Goal: Understand process/instructions: Learn how to perform a task or action

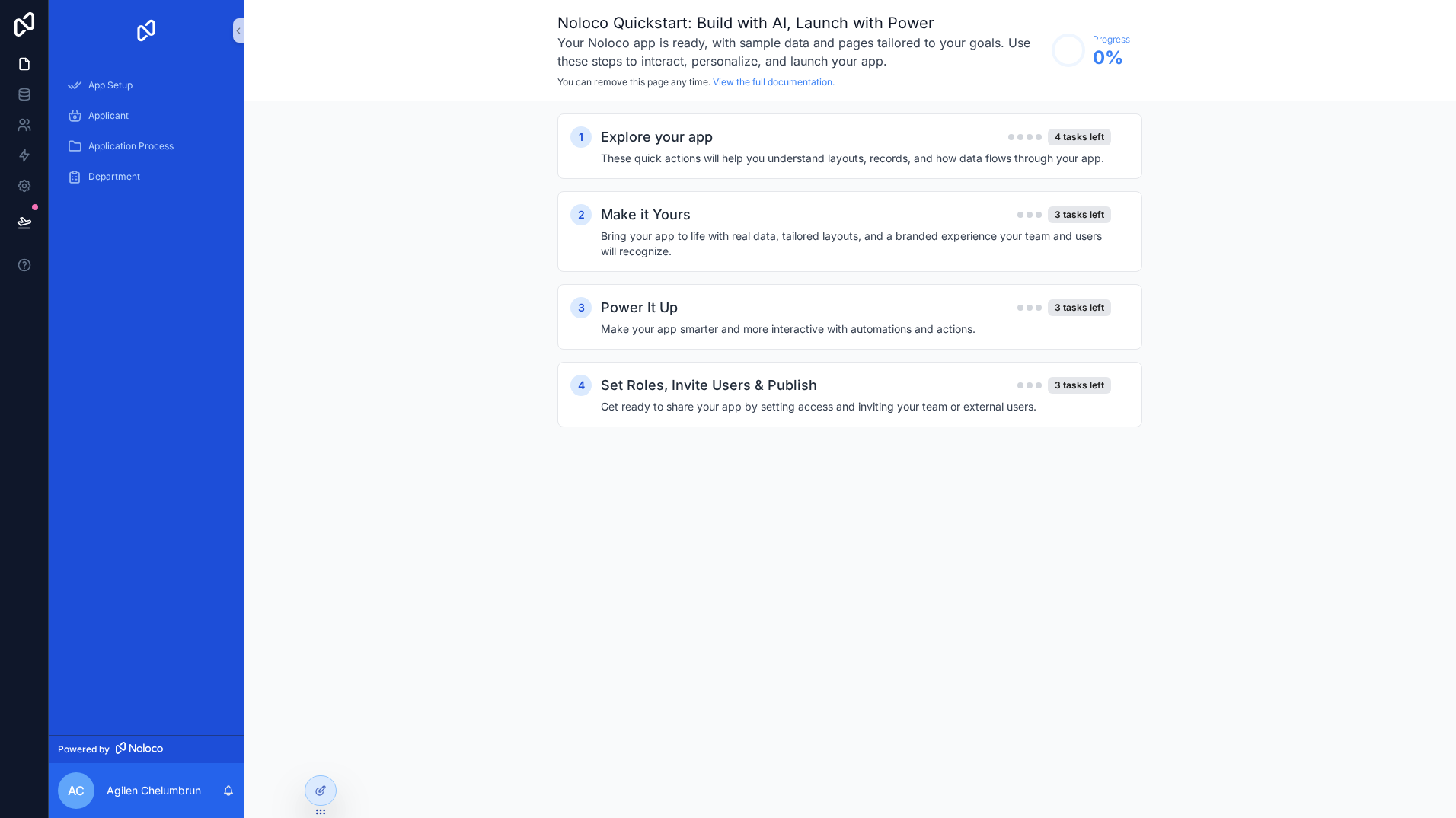
click at [413, 327] on div "1 Explore your app 4 tasks left These quick actions will help you understand la…" at bounding box center [850, 285] width 1213 height 368
click at [943, 163] on h4 "These quick actions will help you understand layouts, records, and how data flo…" at bounding box center [855, 159] width 510 height 15
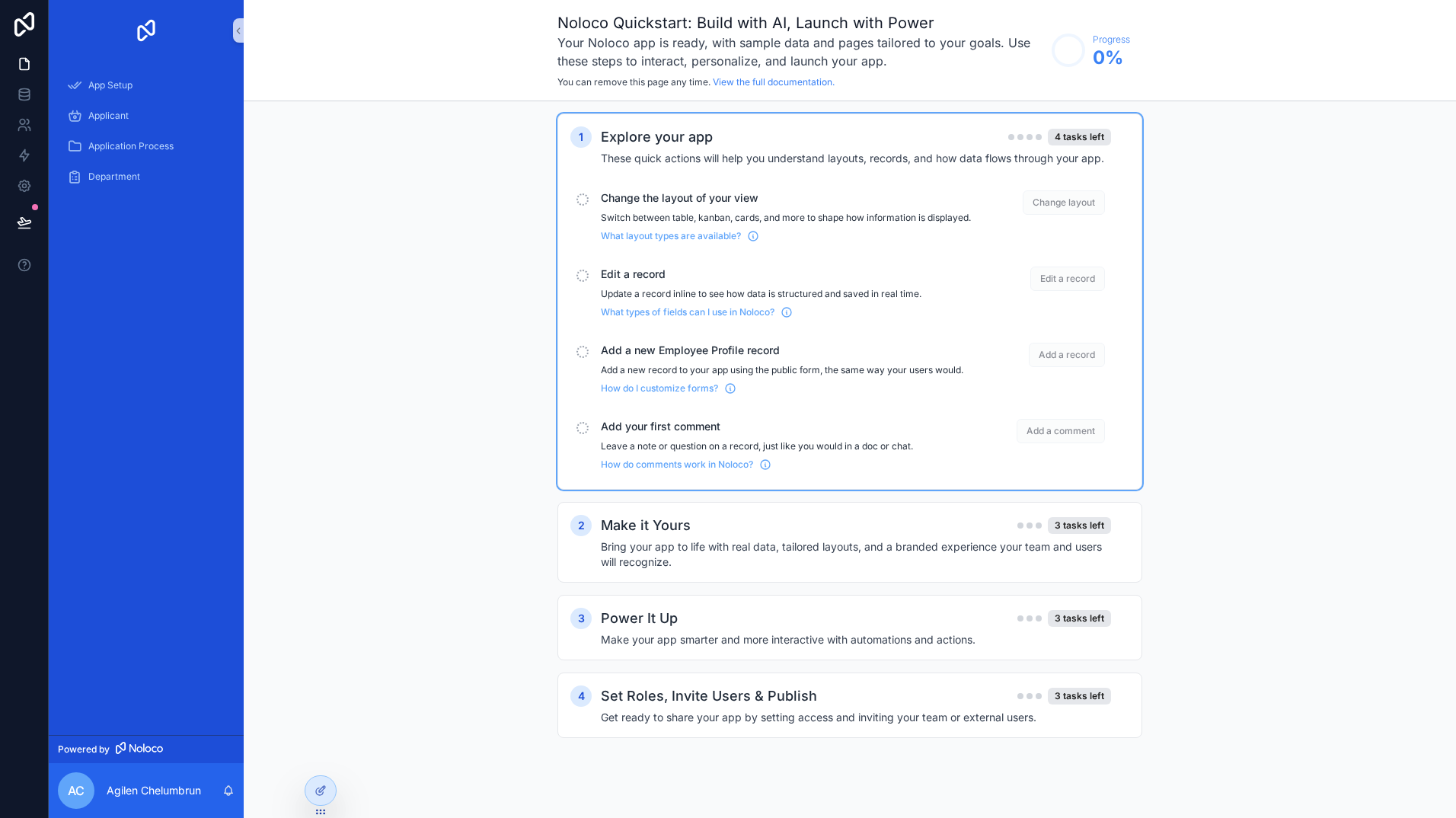
click at [1063, 285] on span "Edit a record" at bounding box center [1068, 278] width 74 height 24
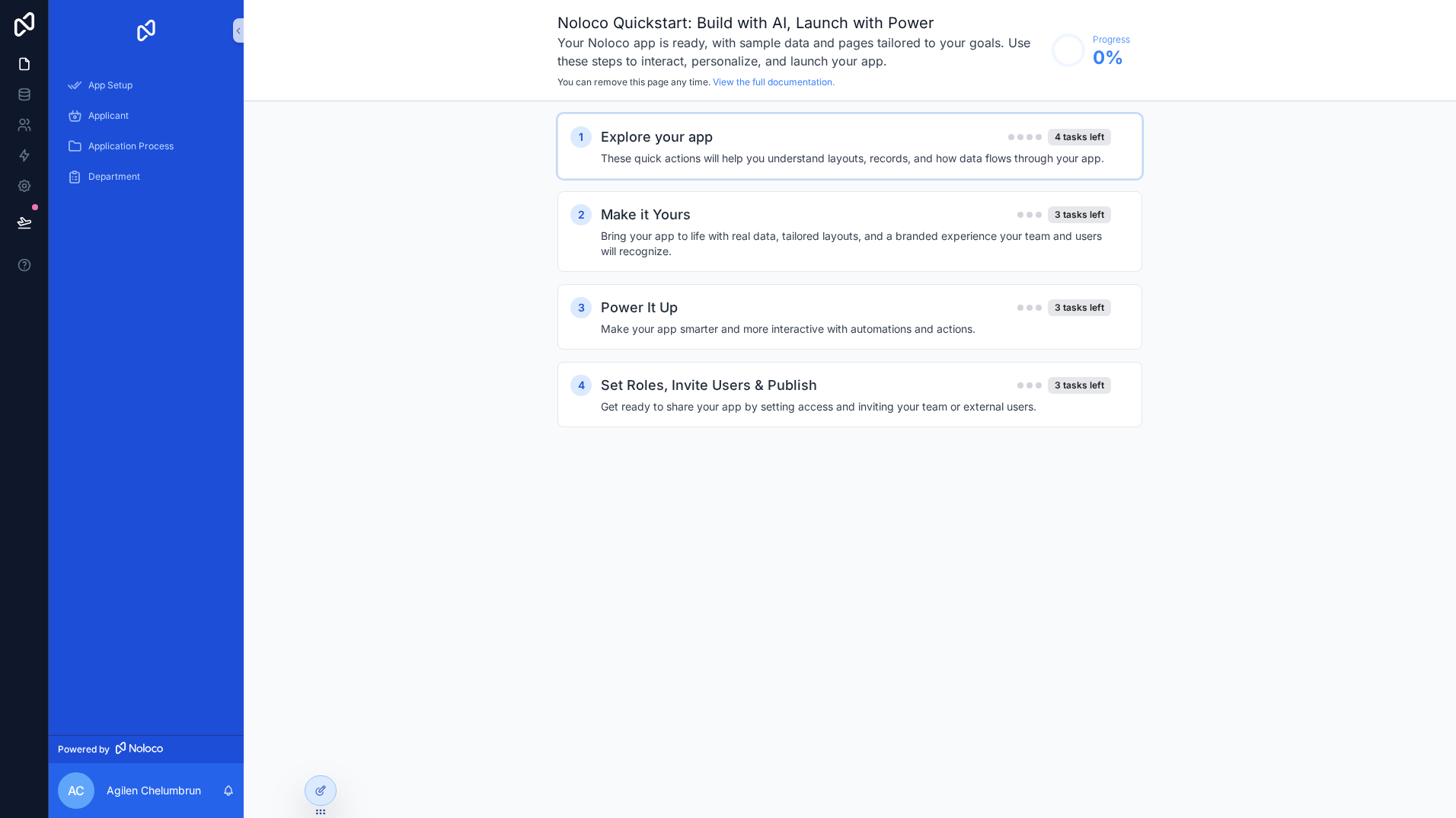
click at [995, 153] on h4 "These quick actions will help you understand layouts, records, and how data flo…" at bounding box center [855, 159] width 510 height 15
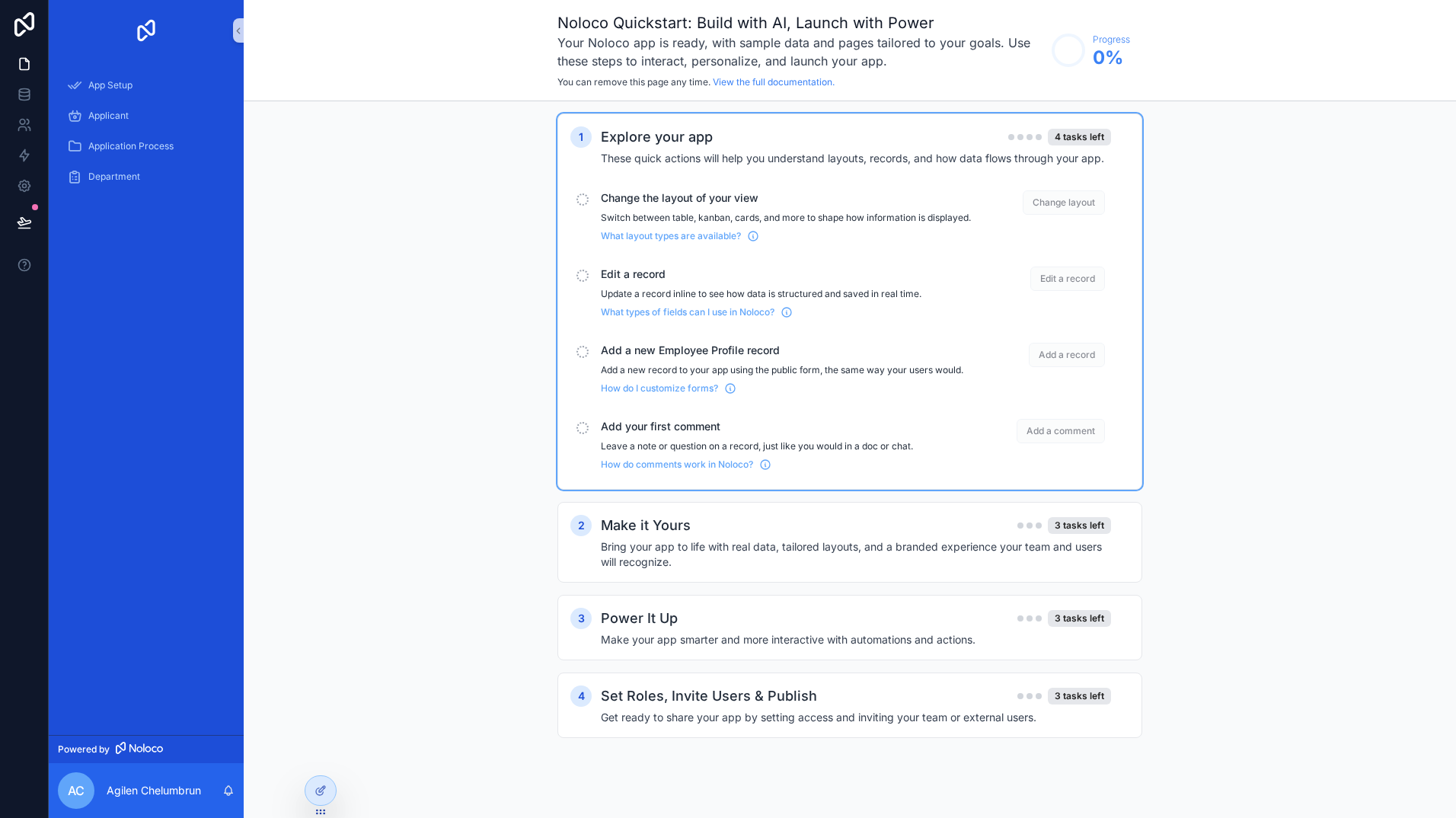
click at [586, 282] on div "scrollable content" at bounding box center [582, 276] width 13 height 13
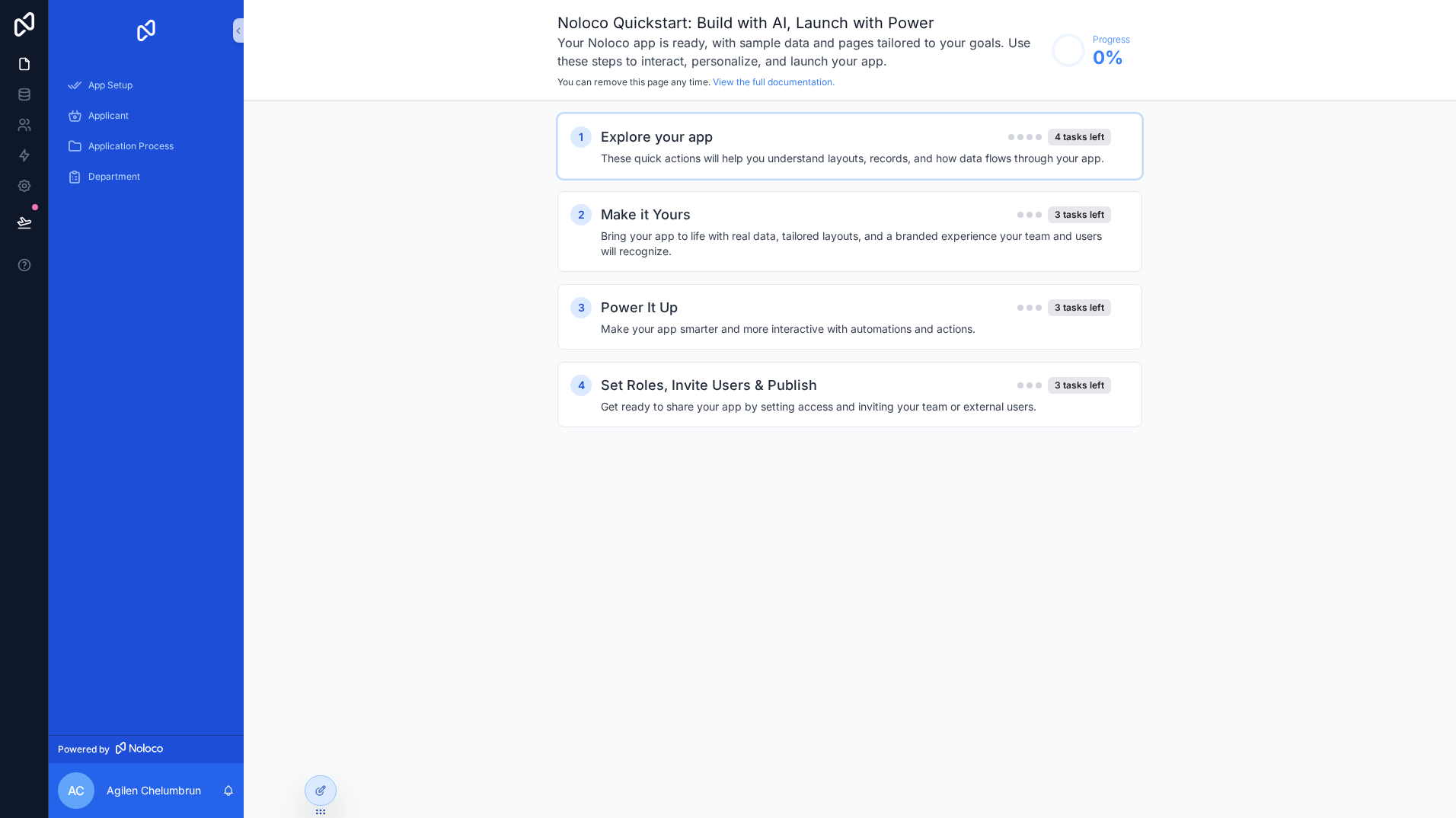
click at [646, 156] on h4 "These quick actions will help you understand layouts, records, and how data flo…" at bounding box center [855, 159] width 510 height 15
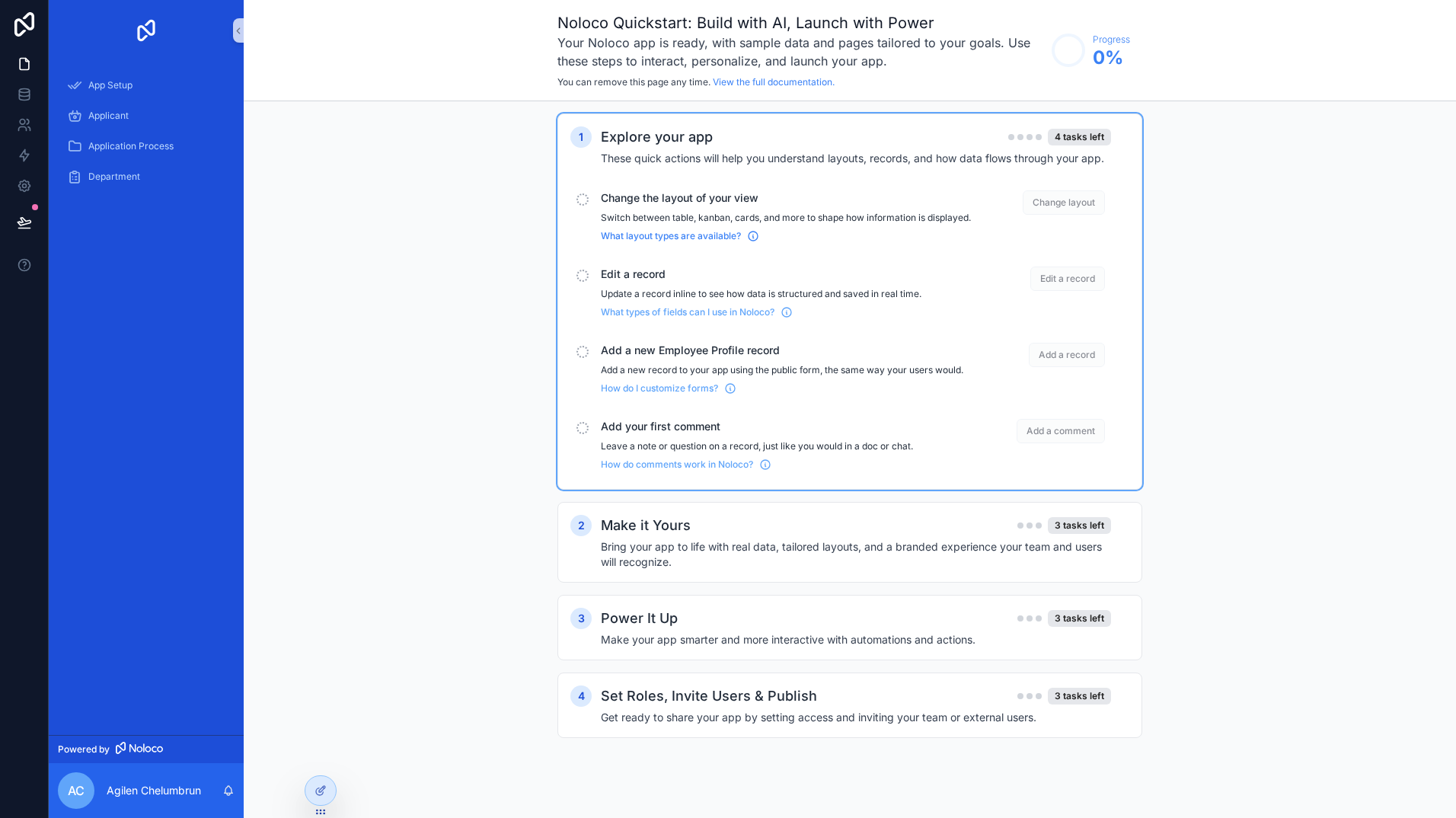
click at [643, 242] on span "What layout types are available?" at bounding box center [671, 236] width 140 height 13
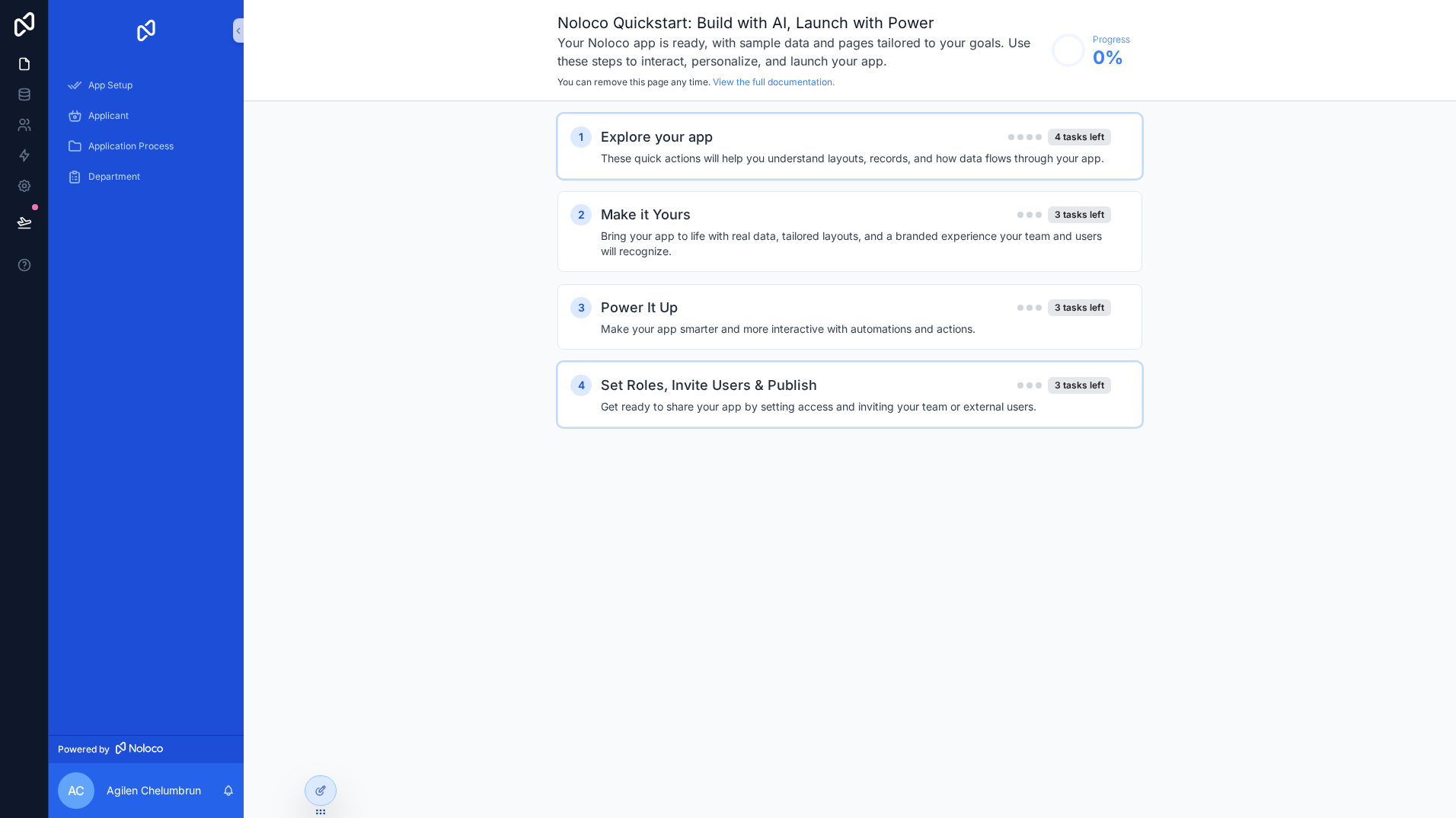
click at [675, 383] on h2 "Set Roles, Invite Users & Publish" at bounding box center [708, 386] width 216 height 22
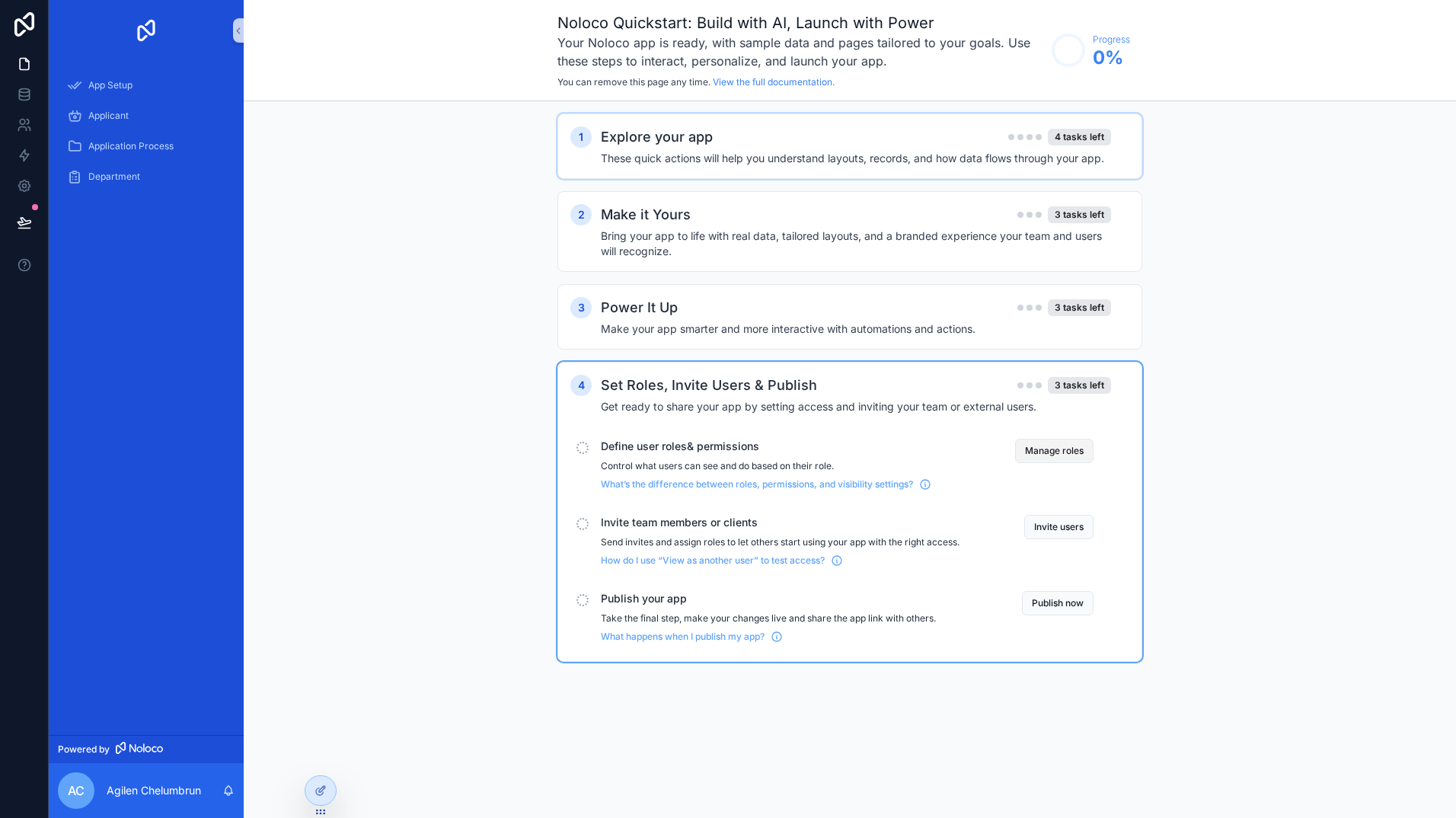
click at [1074, 447] on button "Manage roles" at bounding box center [1054, 450] width 79 height 24
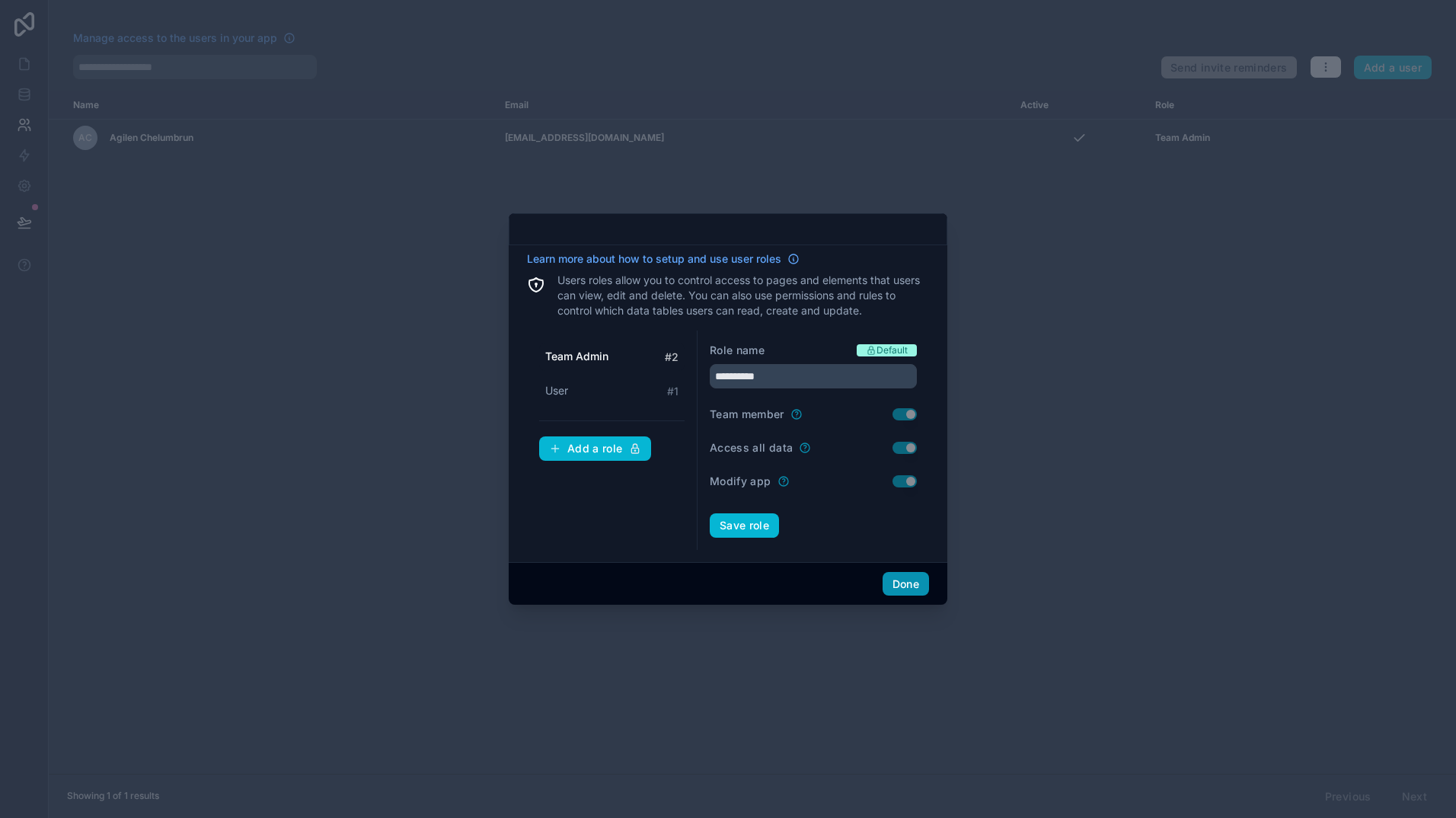
click at [928, 587] on button "Done" at bounding box center [906, 584] width 47 height 24
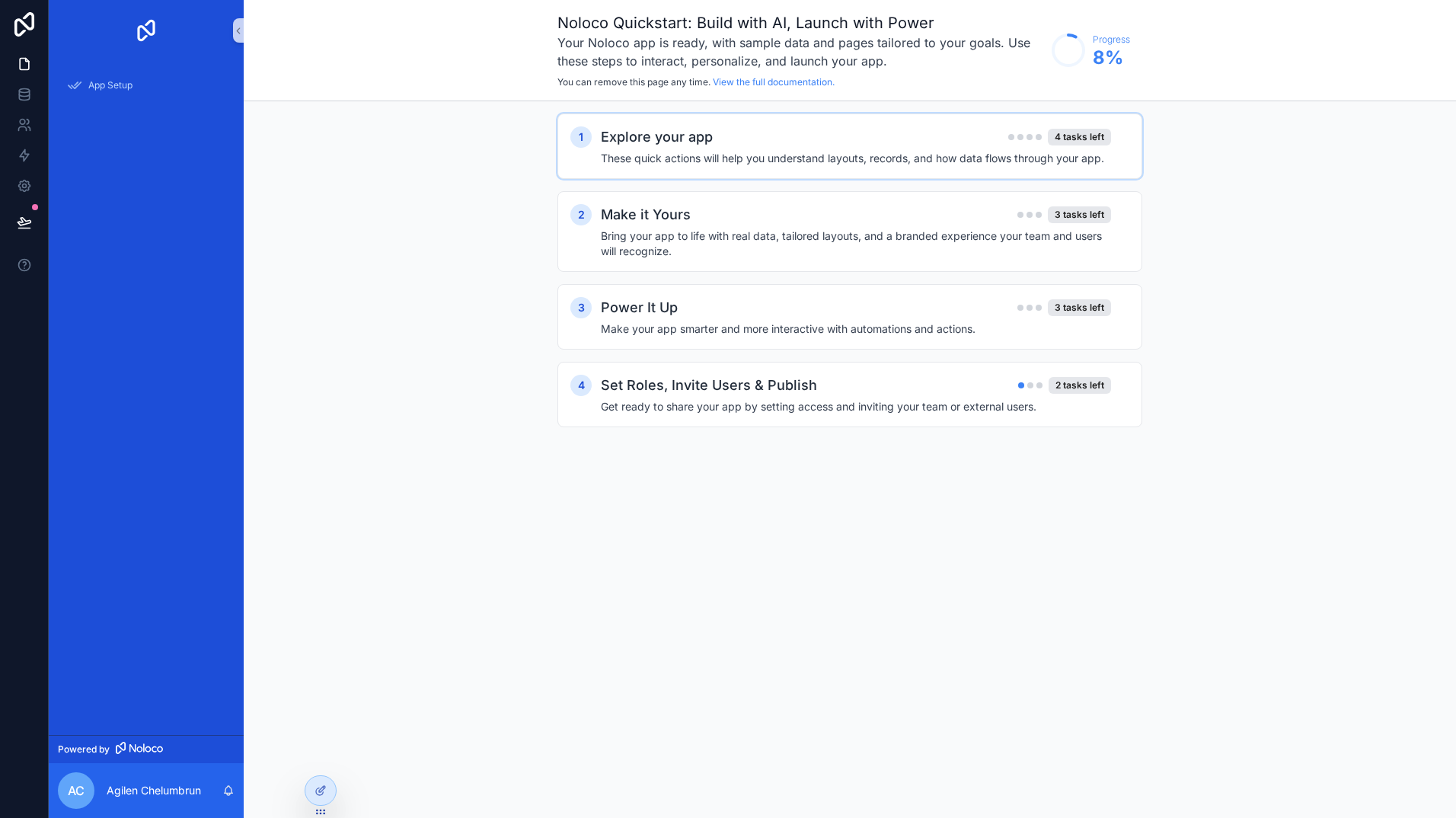
click at [660, 145] on h2 "Explore your app" at bounding box center [657, 137] width 112 height 22
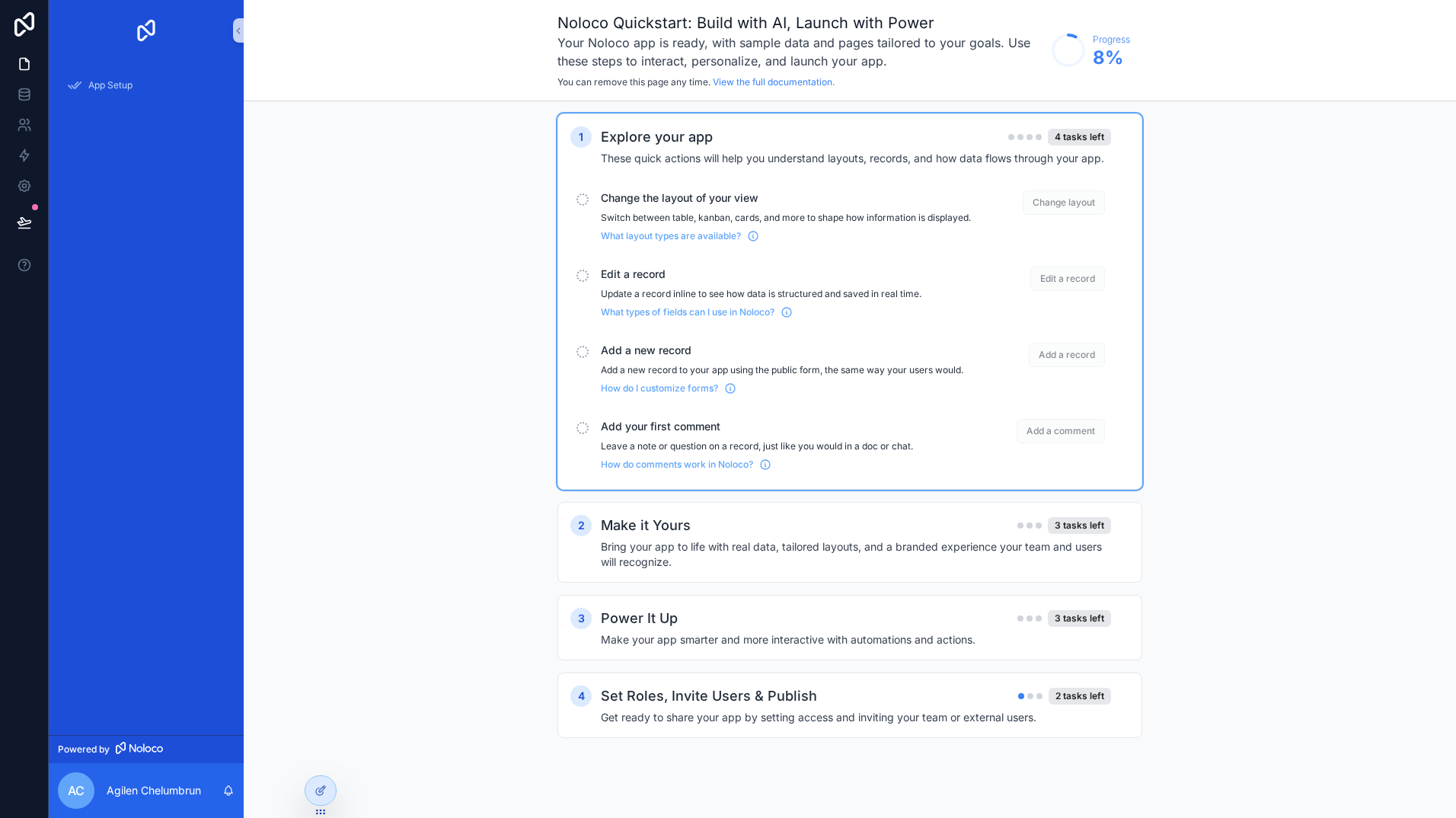
click at [1043, 198] on span "Change layout" at bounding box center [1064, 202] width 82 height 24
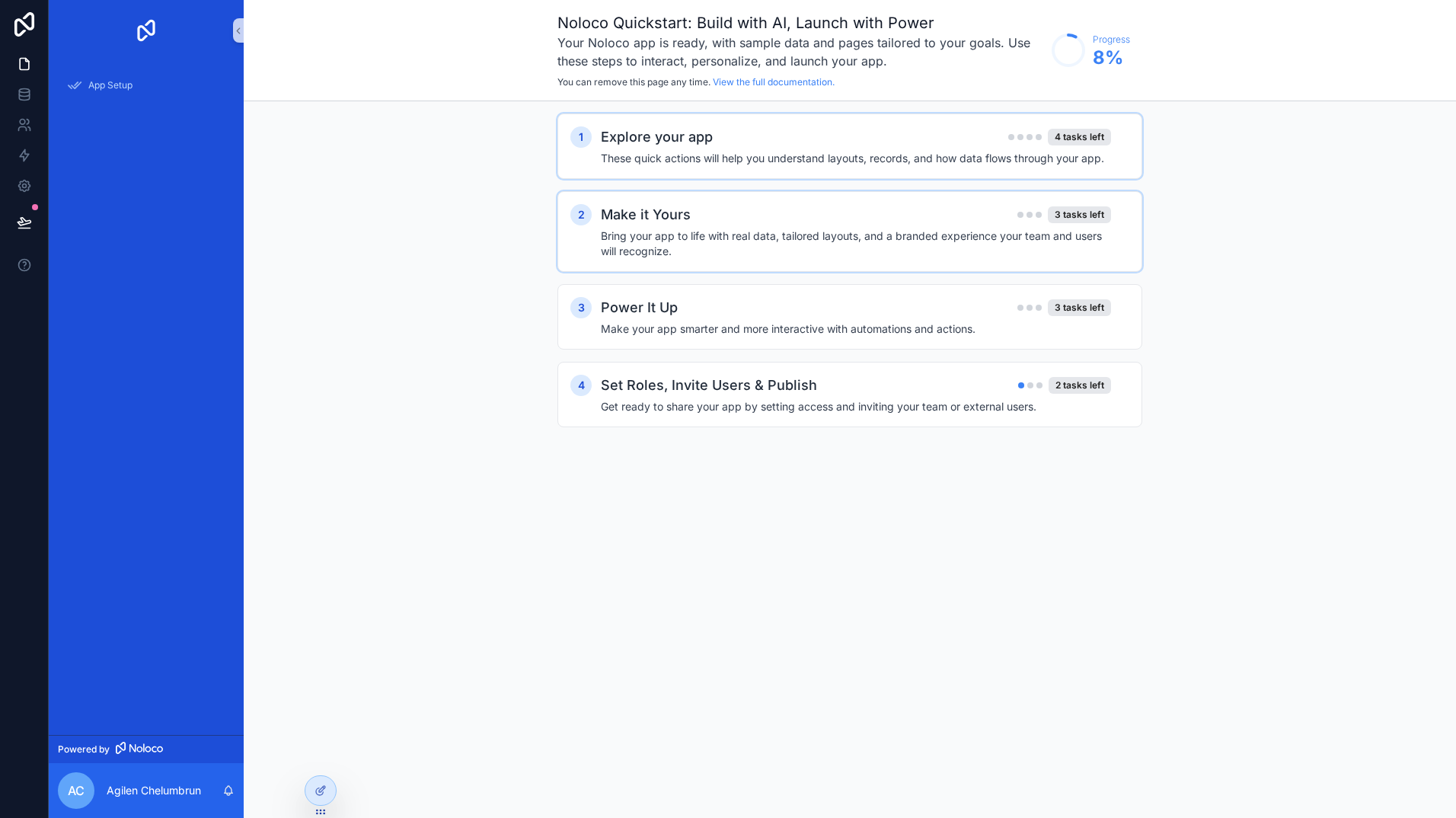
click at [935, 235] on h4 "Bring your app to life with real data, tailored layouts, and a branded experien…" at bounding box center [855, 244] width 510 height 30
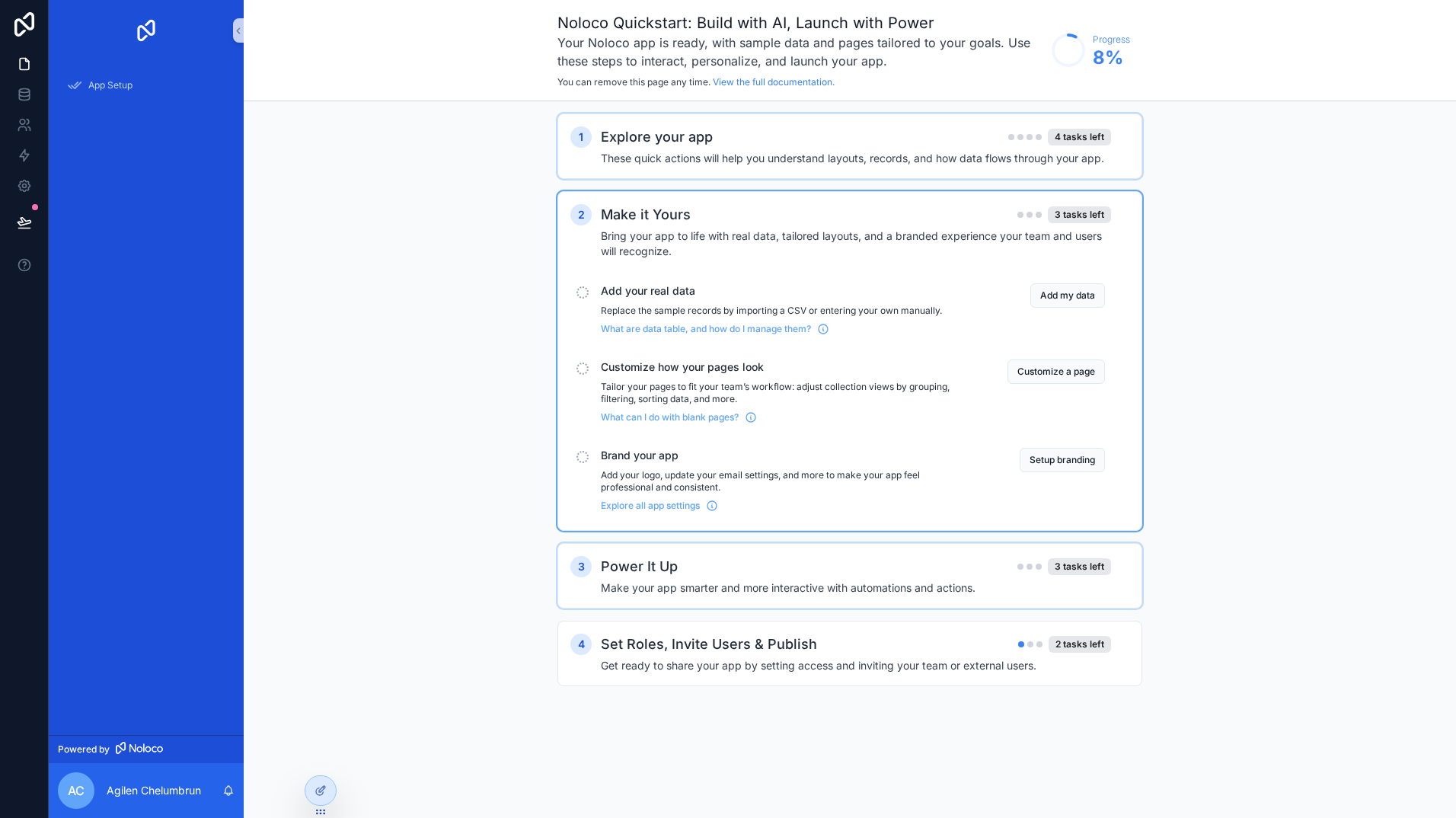
click at [885, 586] on h4 "Make your app smarter and more interactive with automations and actions." at bounding box center [855, 588] width 510 height 15
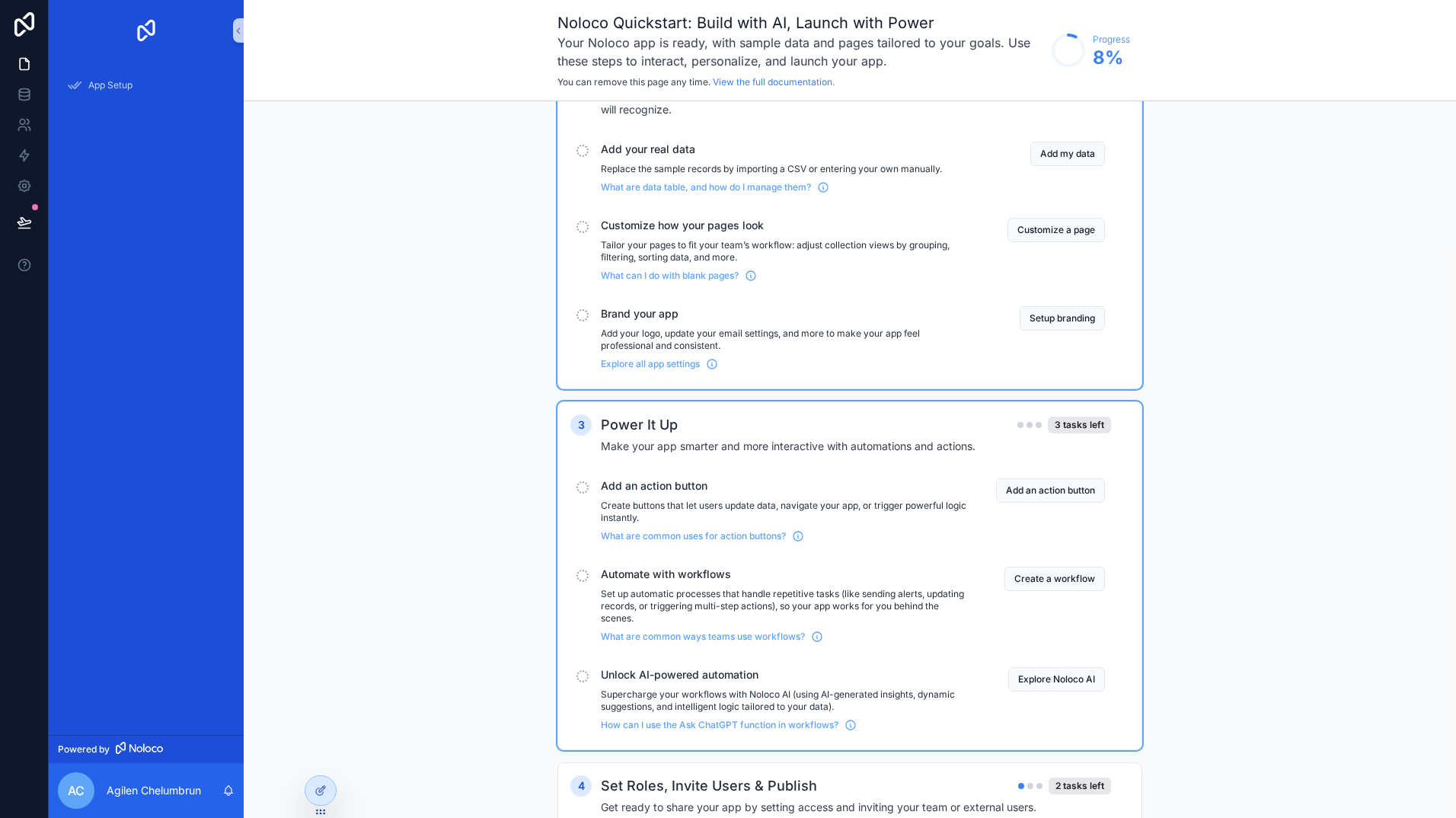
scroll to position [195, 0]
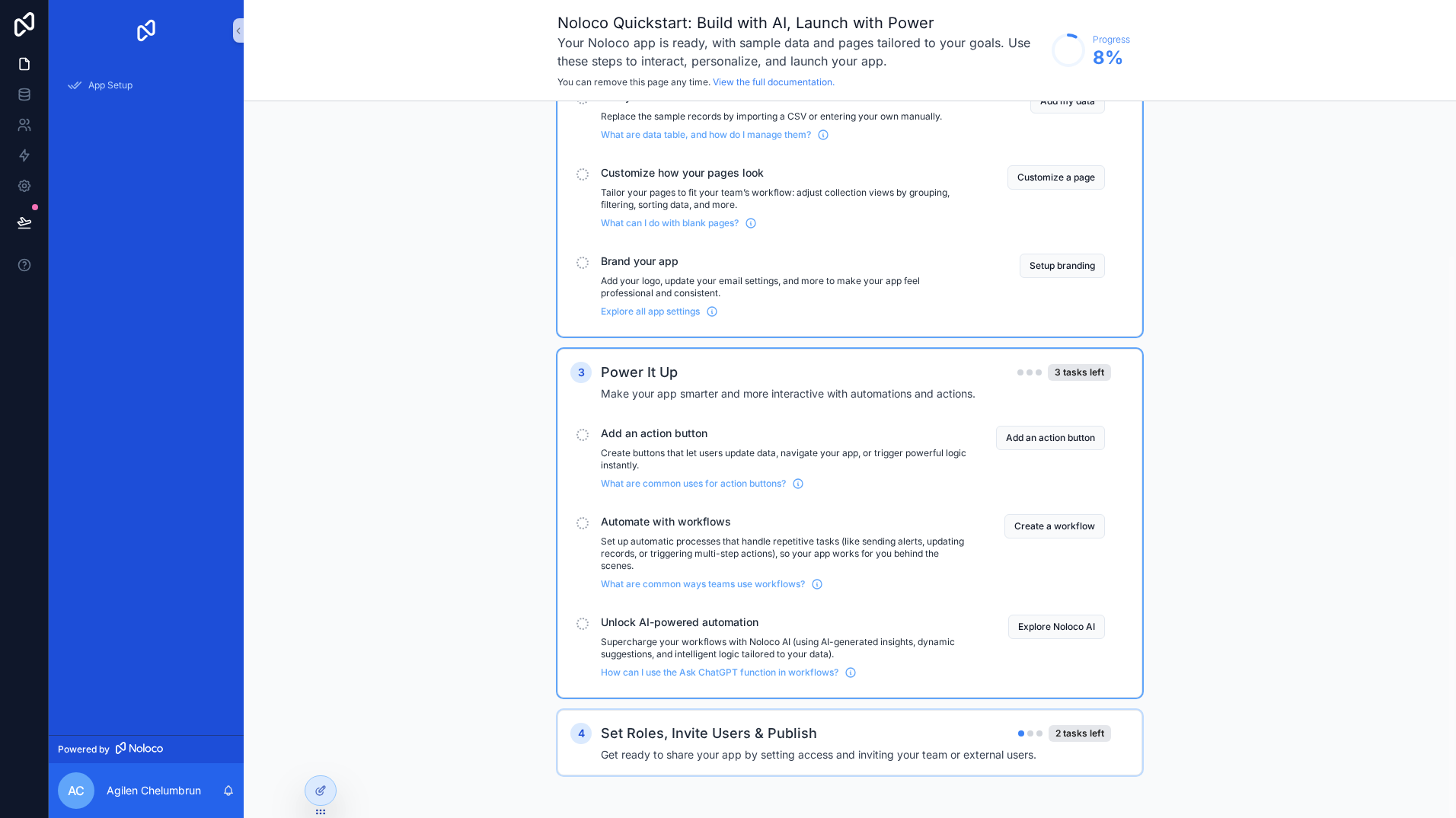
click at [885, 729] on div "Set Roles, Invite Users & Publish 2 tasks left" at bounding box center [855, 734] width 510 height 22
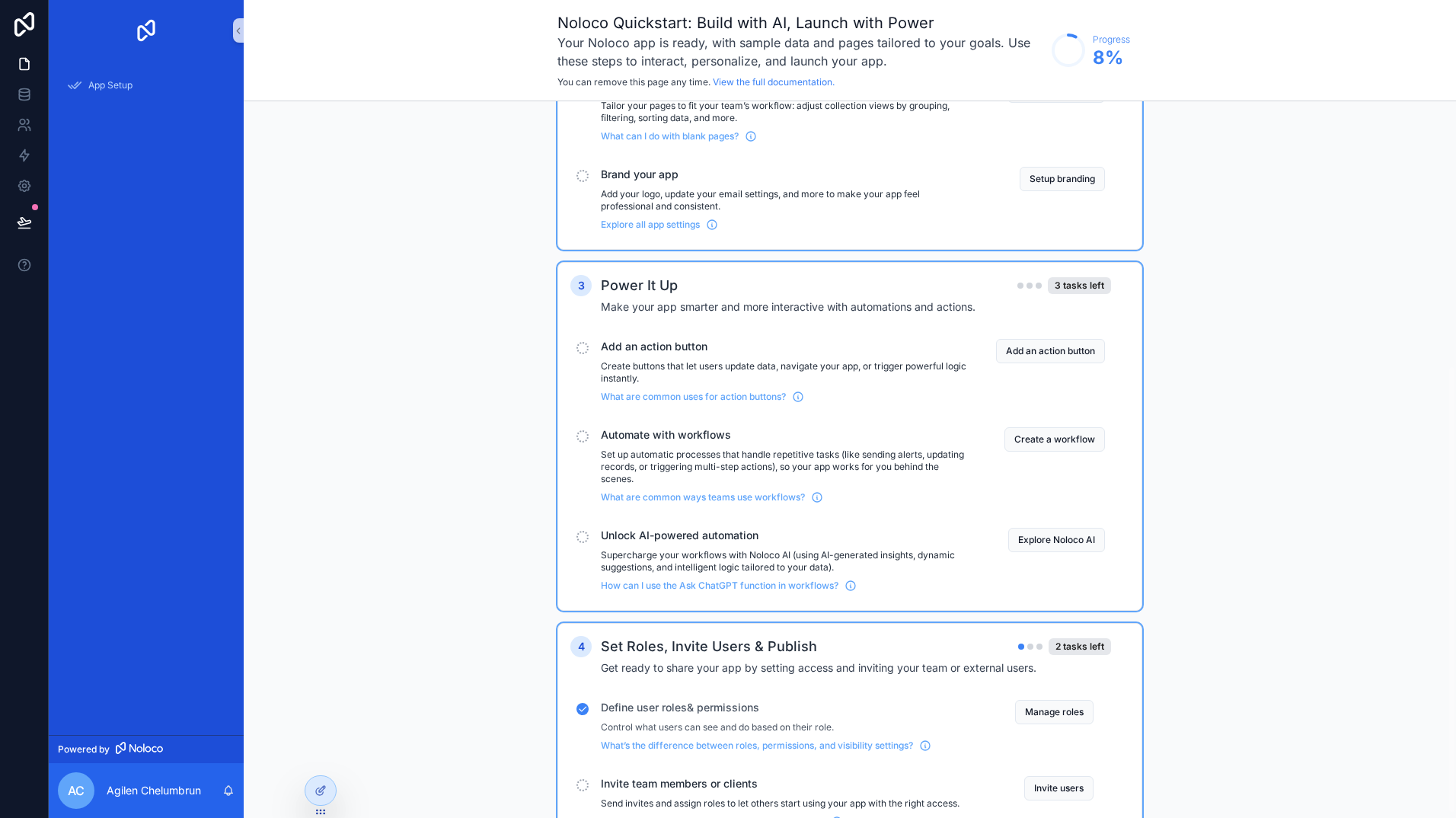
scroll to position [423, 0]
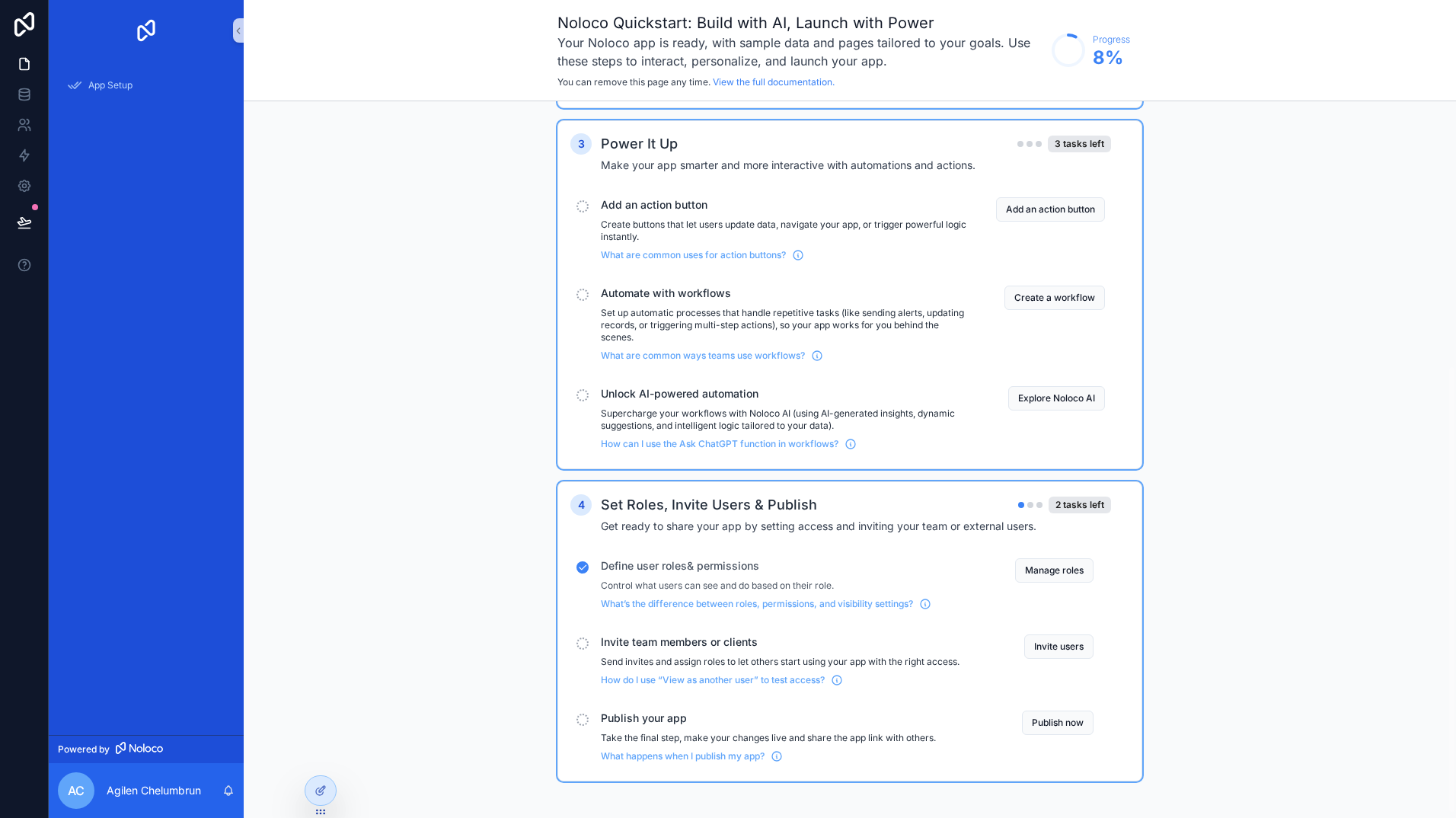
click at [869, 579] on div "Define user roles& permissions Control what users can see and do based on their…" at bounding box center [779, 584] width 358 height 52
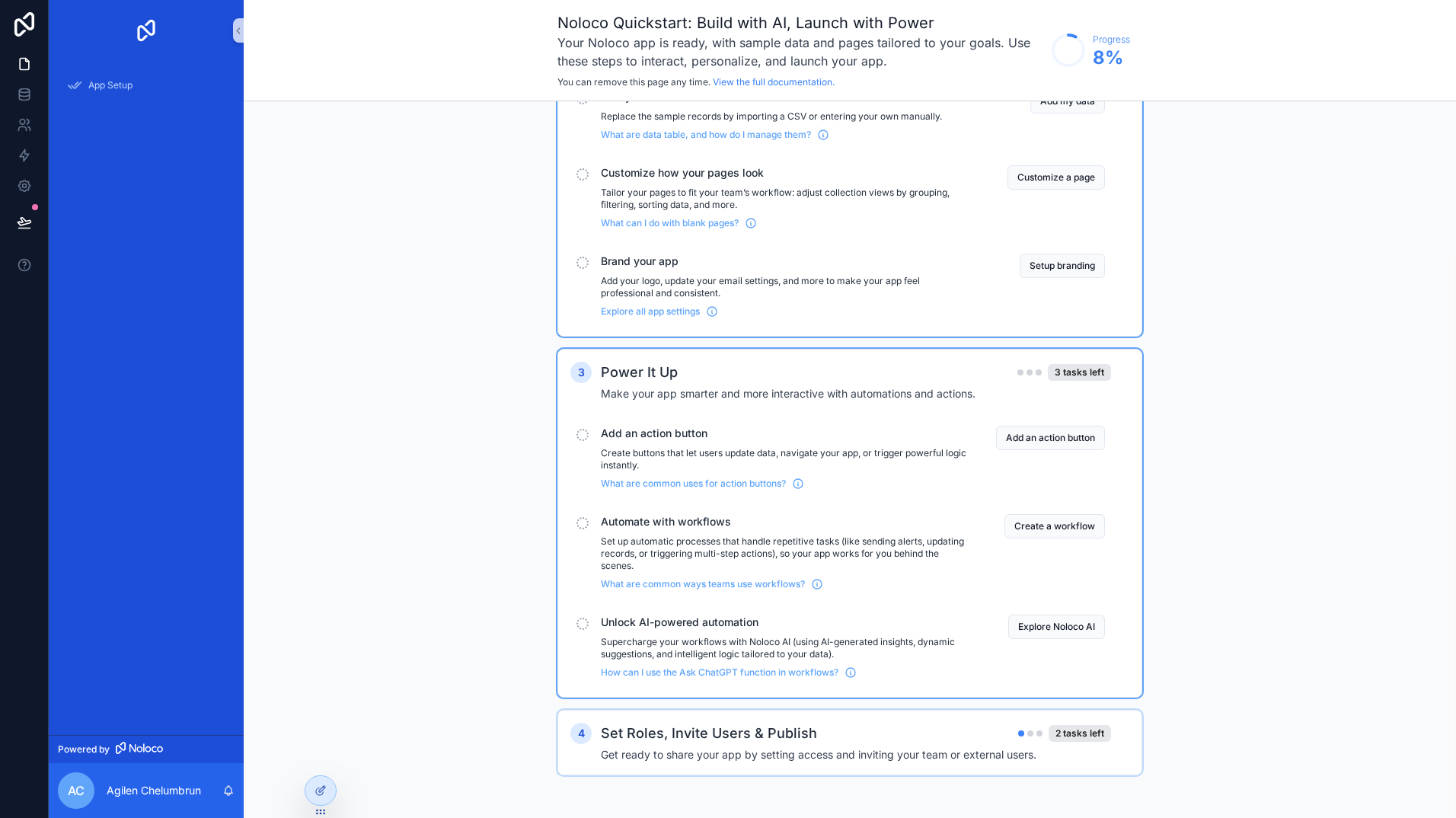
scroll to position [0, 0]
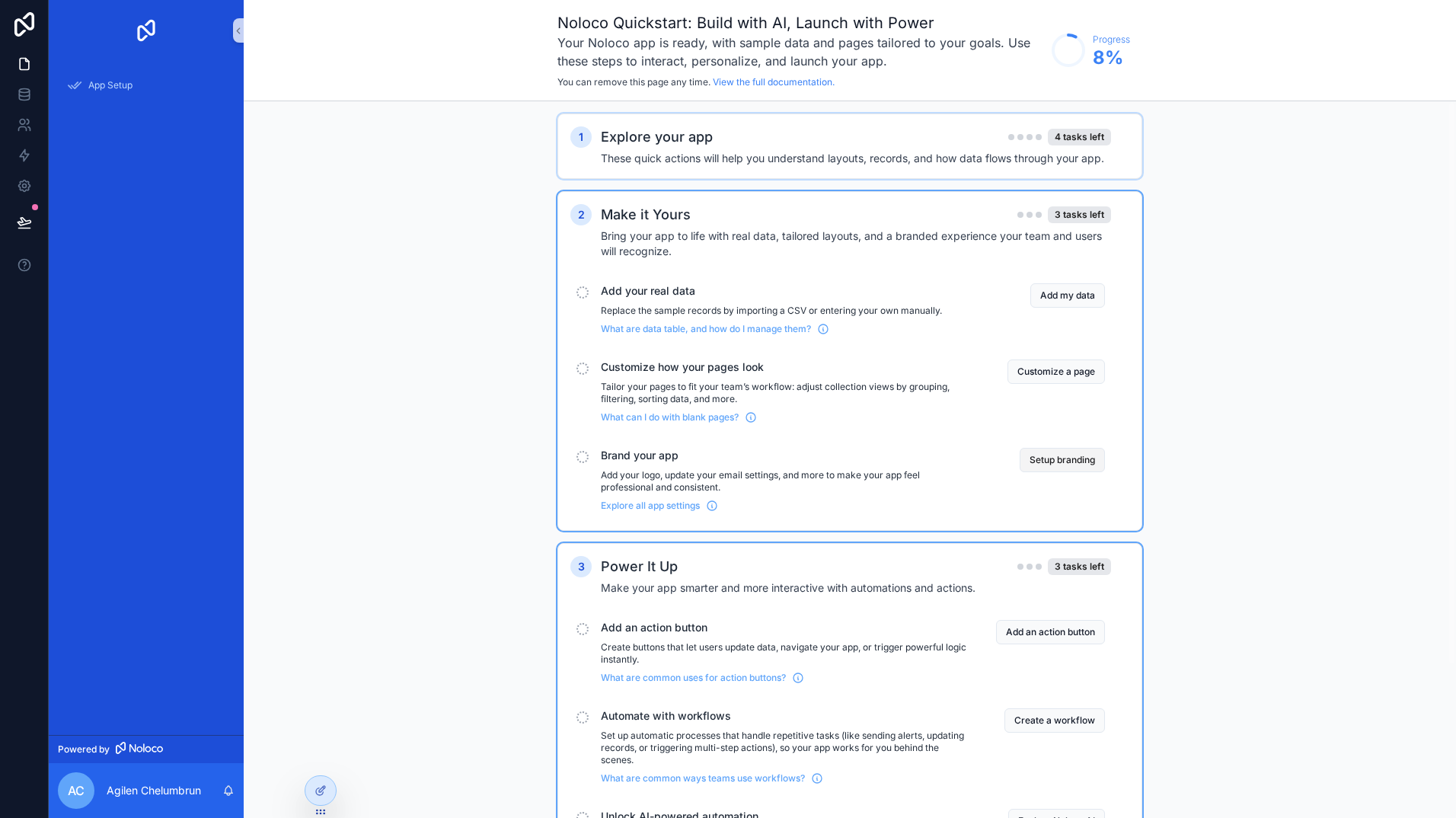
click at [1065, 462] on button "Setup branding" at bounding box center [1063, 460] width 85 height 24
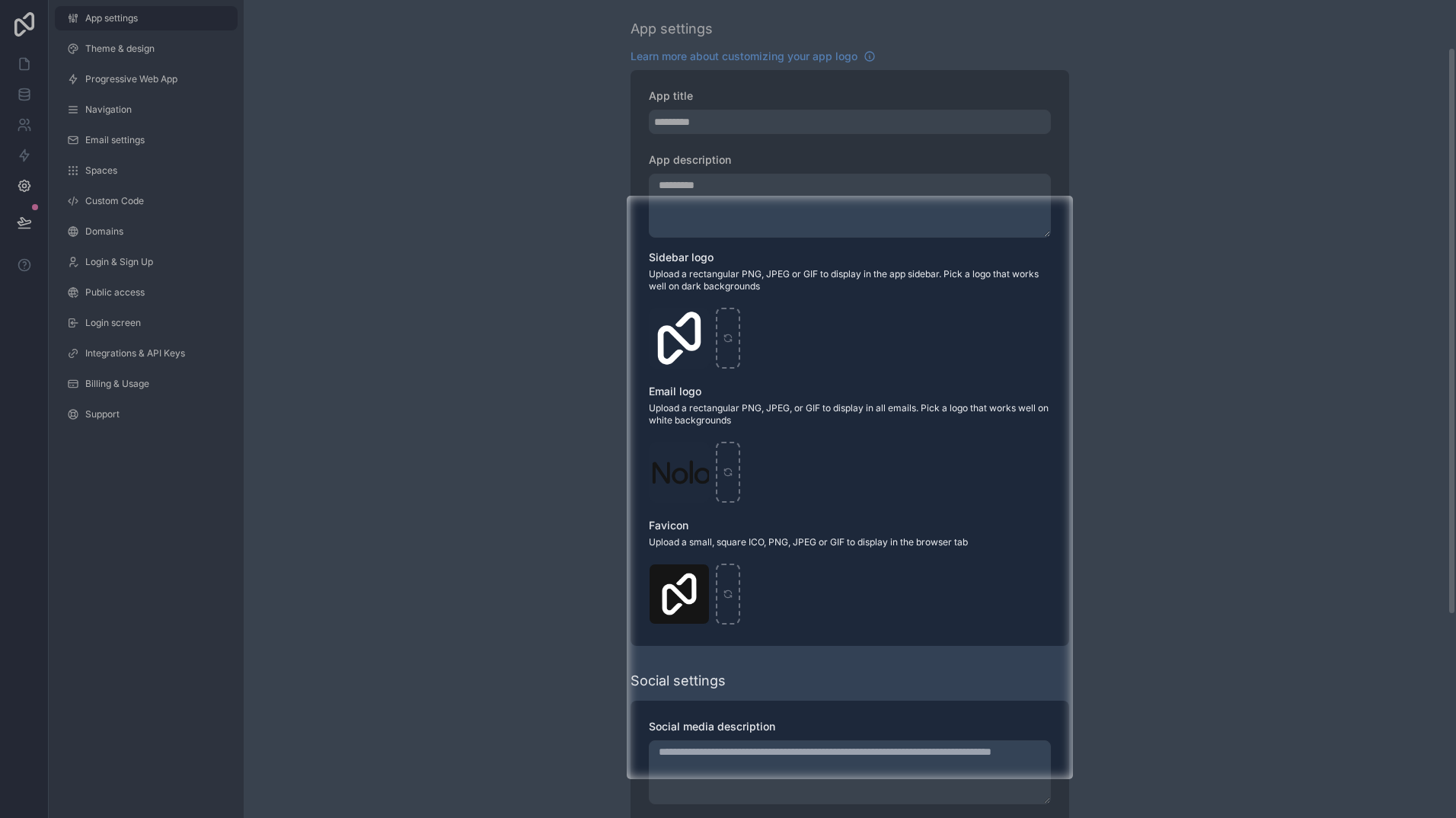
scroll to position [361, 0]
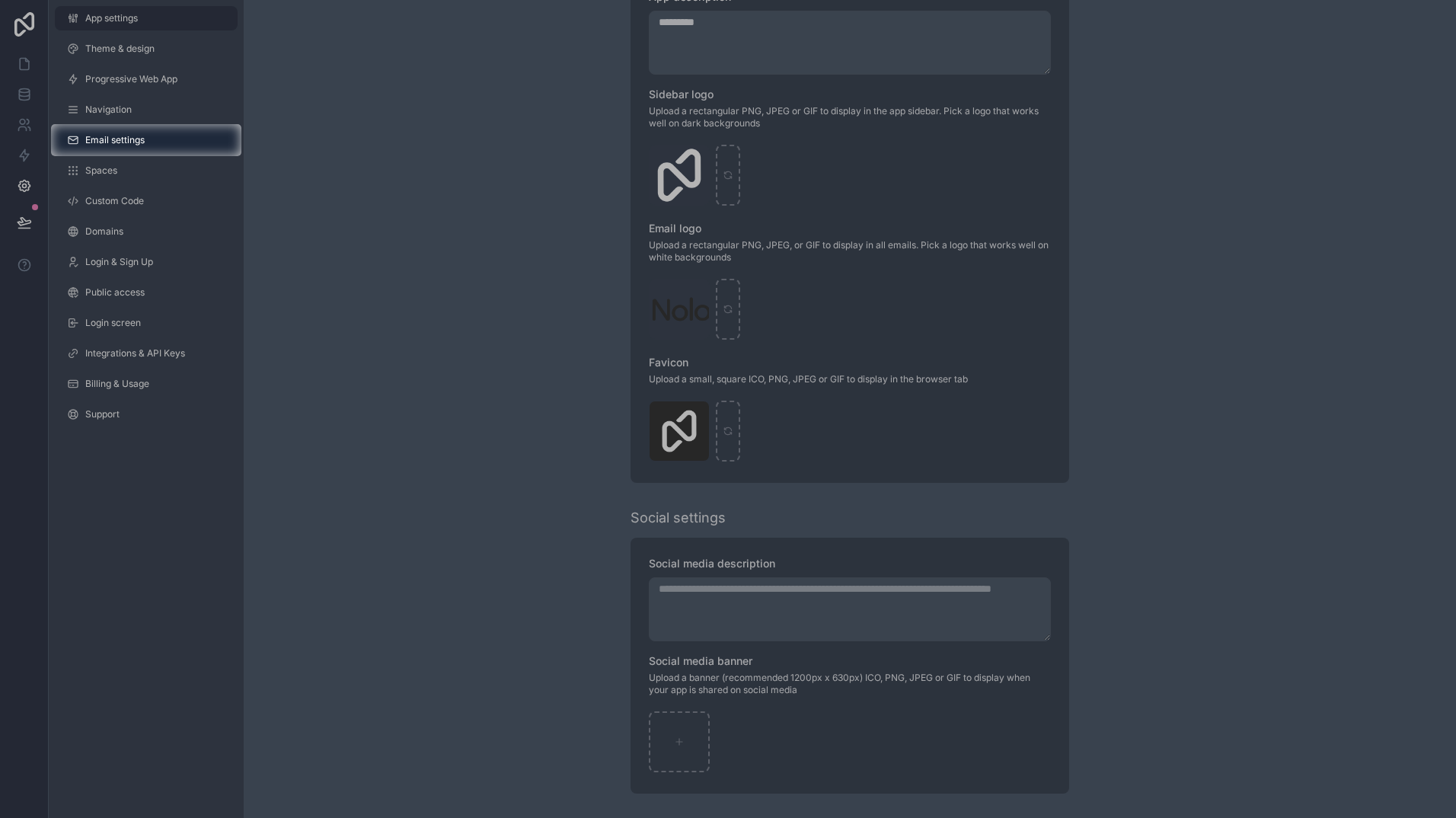
click at [640, 120] on div at bounding box center [728, 62] width 1456 height 124
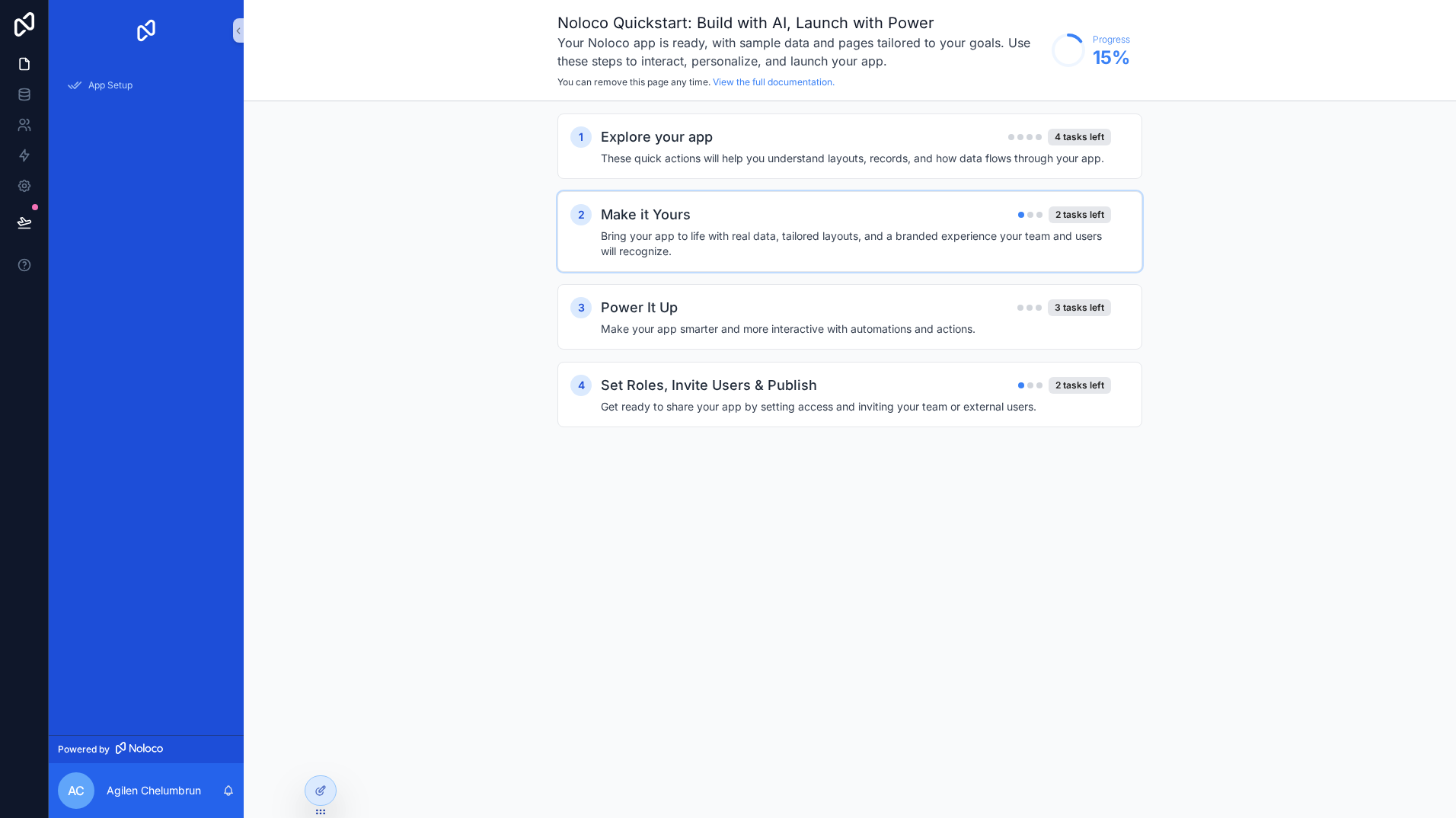
click at [843, 248] on h4 "Bring your app to life with real data, tailored layouts, and a branded experien…" at bounding box center [855, 244] width 510 height 30
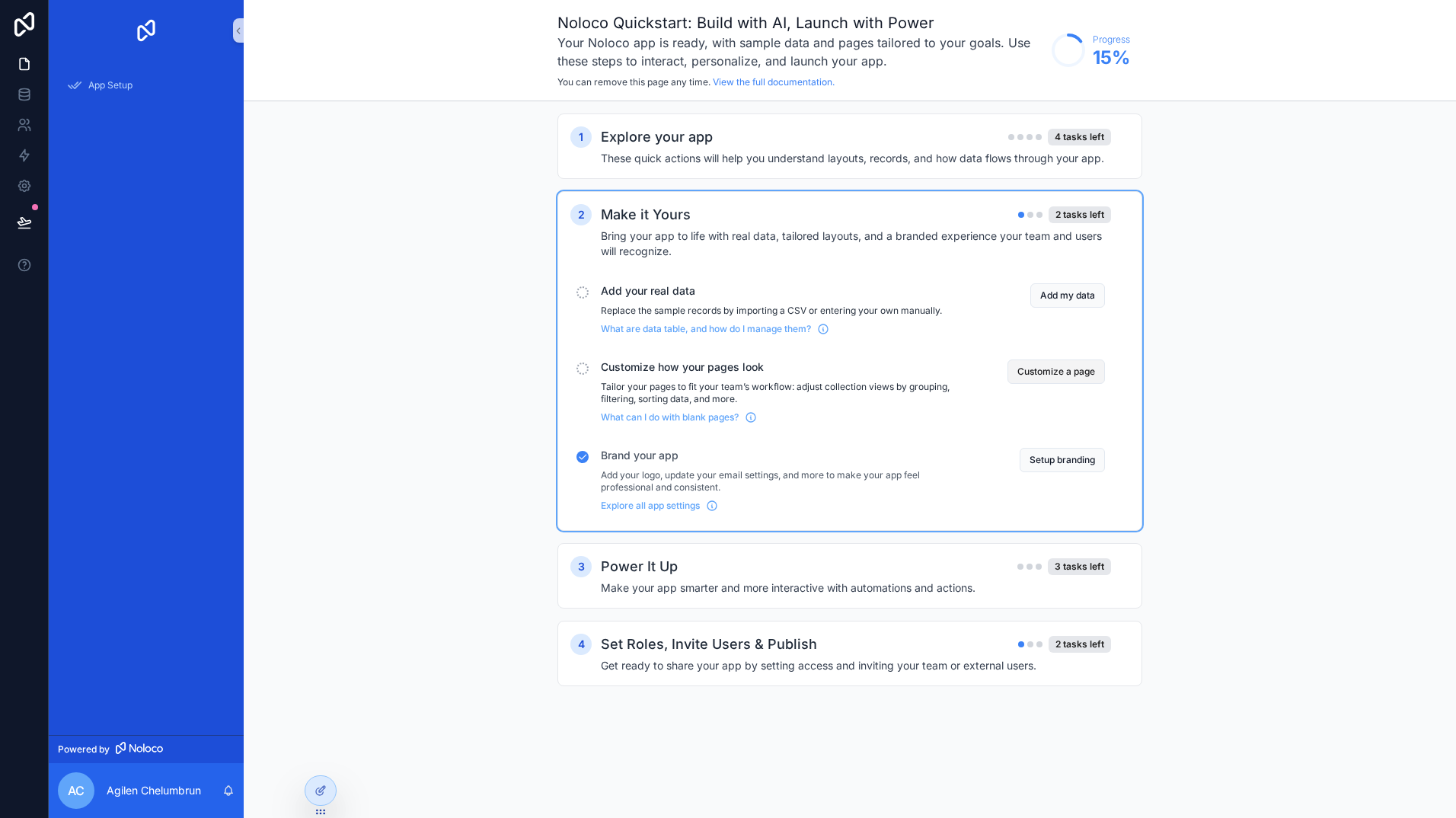
click at [1046, 376] on button "Customize a page" at bounding box center [1056, 371] width 98 height 24
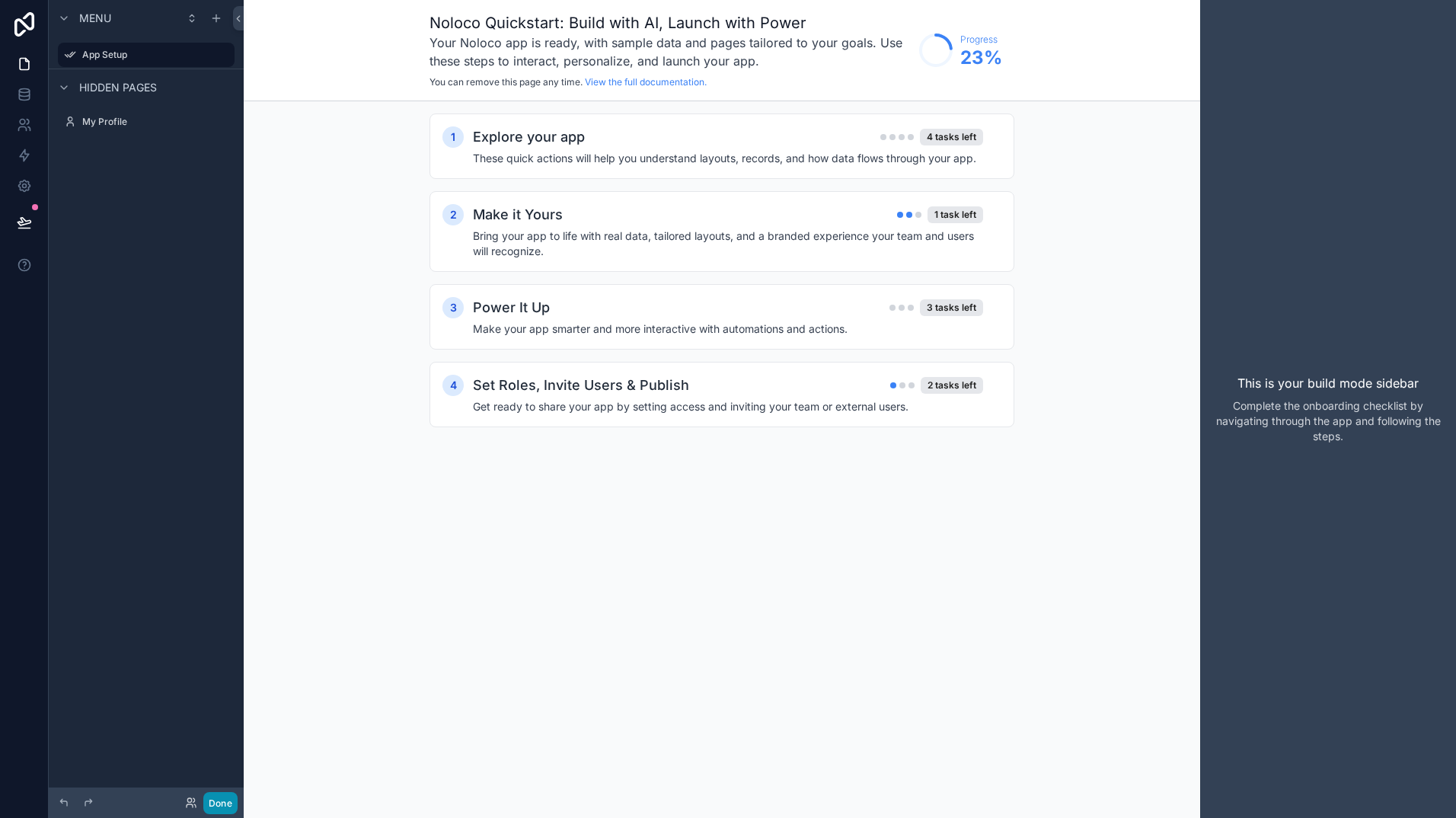
click at [224, 799] on button "Done" at bounding box center [220, 803] width 34 height 22
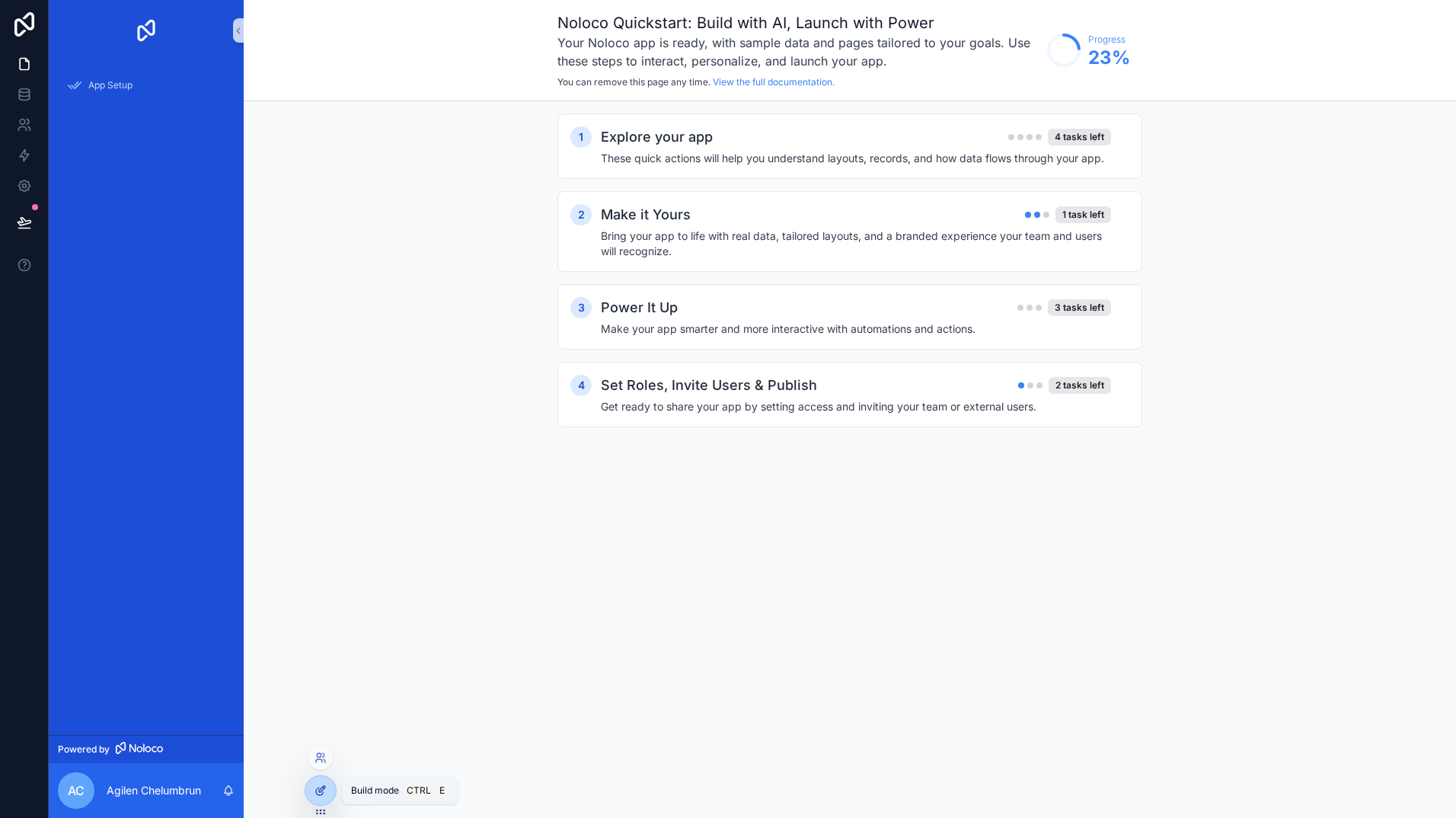
click at [317, 790] on icon at bounding box center [319, 792] width 7 height 7
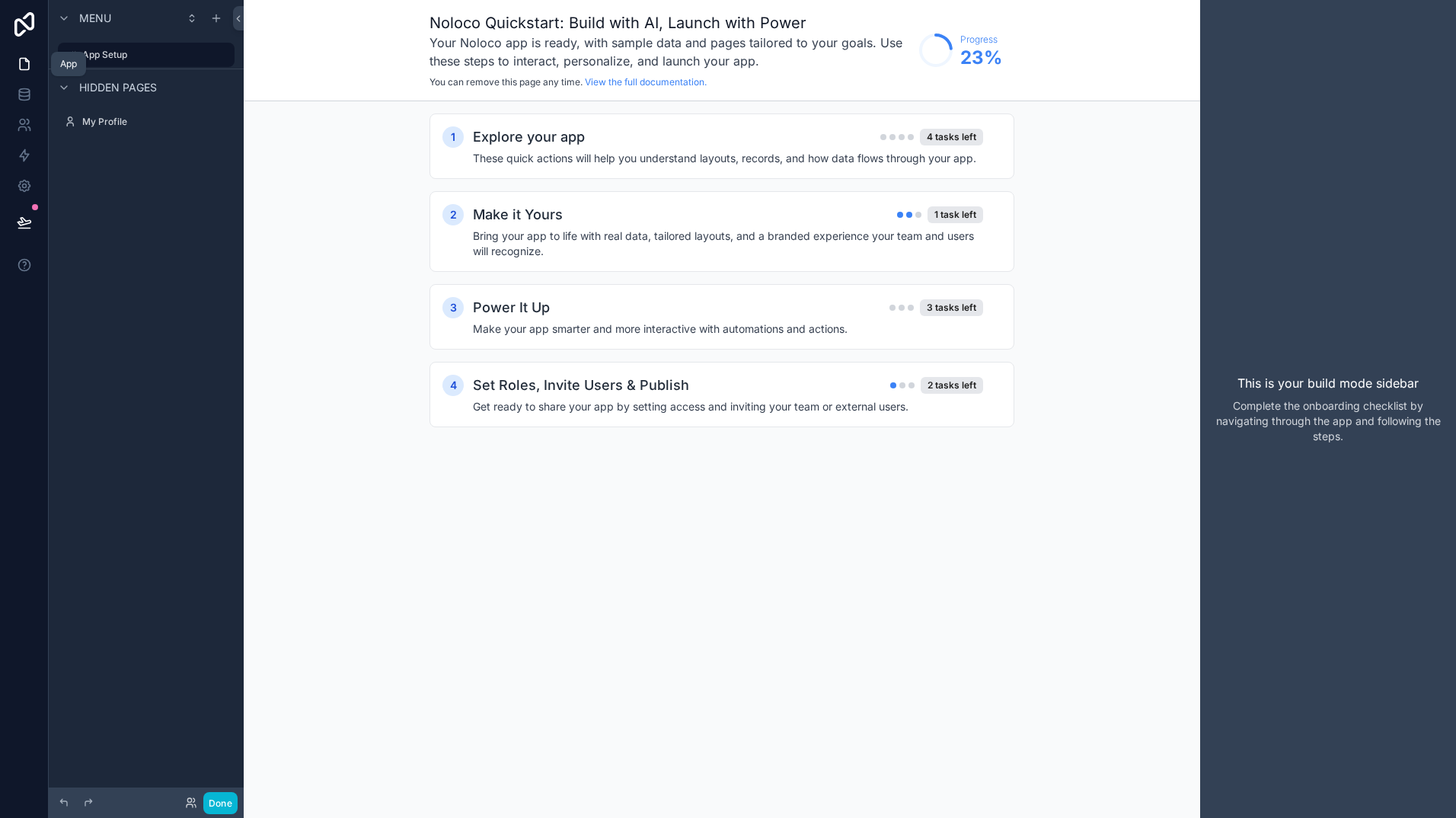
click at [21, 73] on link at bounding box center [23, 64] width 48 height 30
click at [21, 97] on icon at bounding box center [24, 94] width 15 height 15
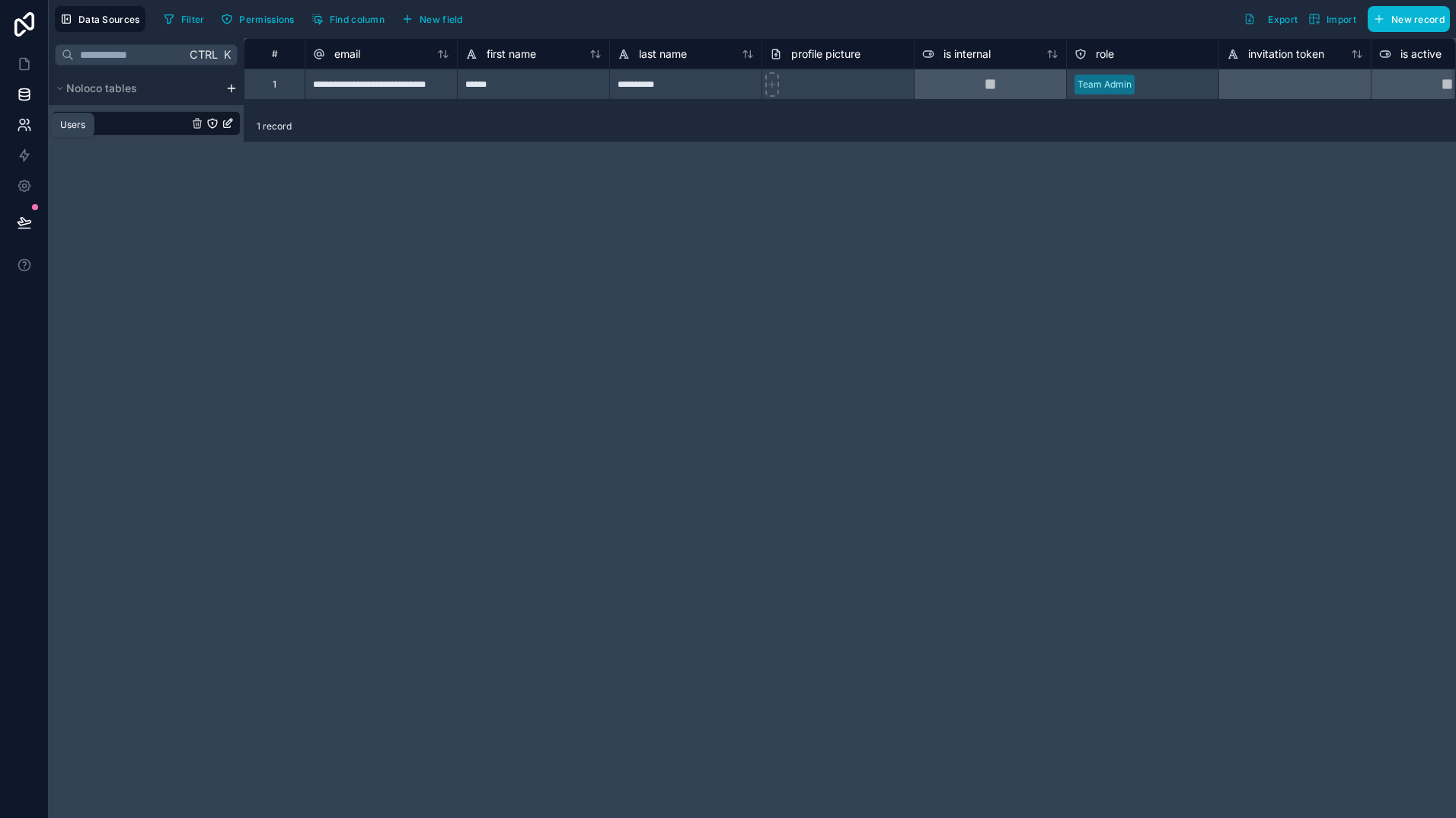
click at [17, 130] on icon at bounding box center [24, 124] width 15 height 15
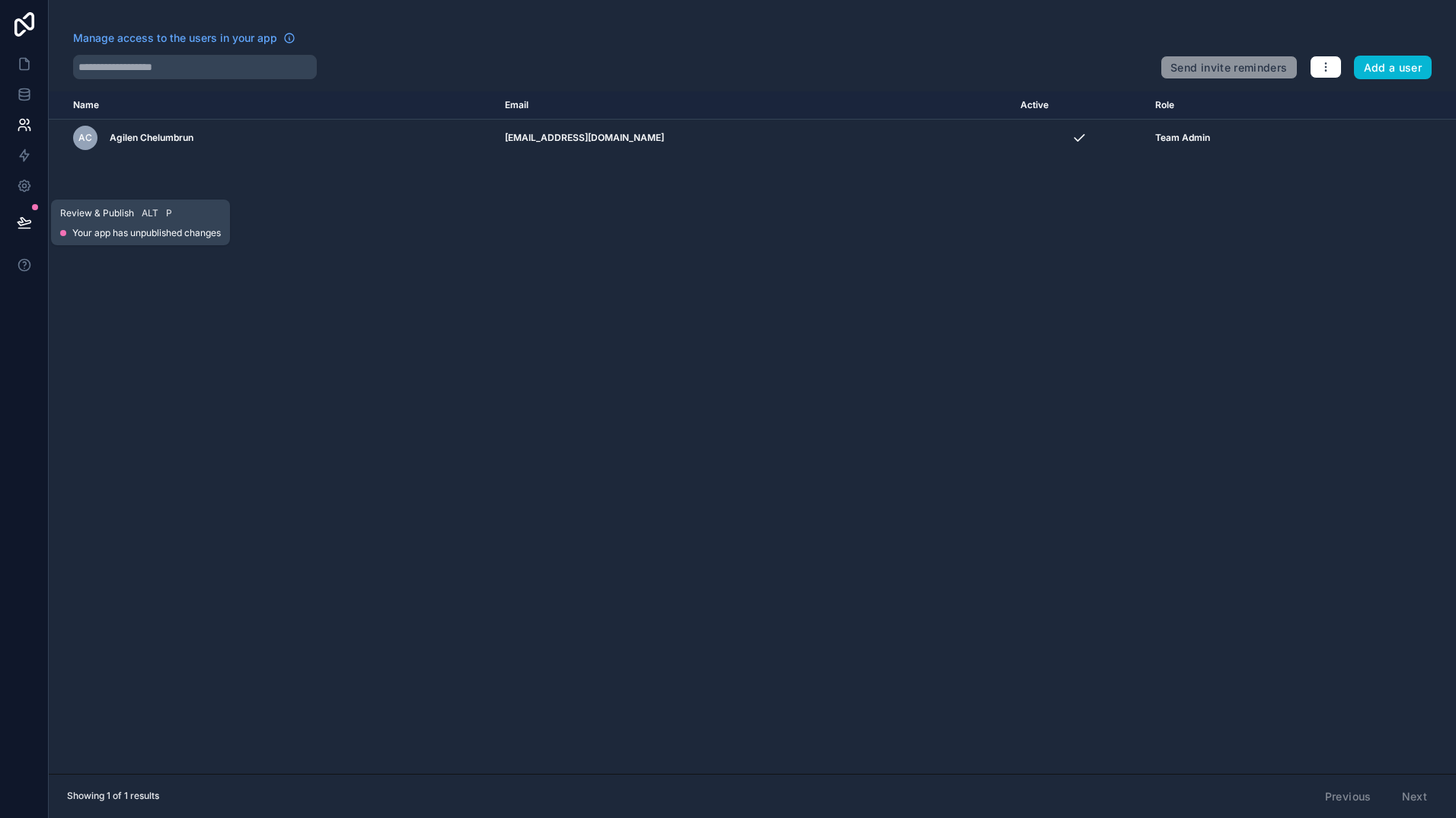
click at [26, 216] on icon at bounding box center [24, 222] width 15 height 15
click at [239, 428] on div "Name Email Active Role [DOMAIN_NAME] AC Agilen Chelumbrun [EMAIL_ADDRESS][DOMAI…" at bounding box center [752, 432] width 1408 height 683
click at [23, 31] on icon at bounding box center [24, 24] width 20 height 24
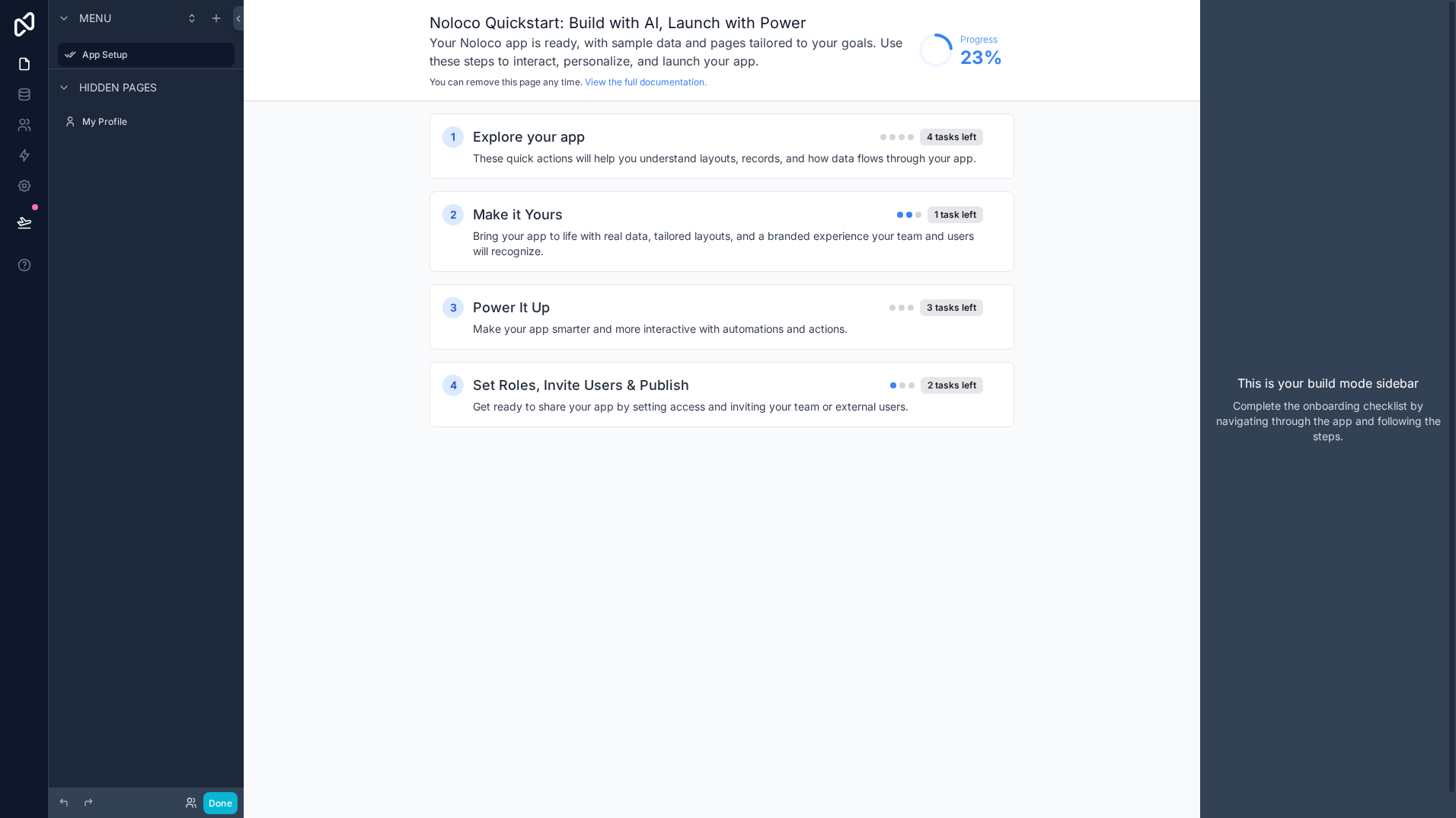
click at [1301, 336] on div "This is your build mode sidebar Complete the onboarding checklist by navigating…" at bounding box center [1328, 409] width 256 height 818
click at [1300, 369] on div "This is your build mode sidebar Complete the onboarding checklist by navigating…" at bounding box center [1328, 409] width 256 height 818
click at [67, 88] on icon "scrollable content" at bounding box center [63, 88] width 13 height 13
click at [98, 60] on label "App Setup" at bounding box center [143, 54] width 122 height 13
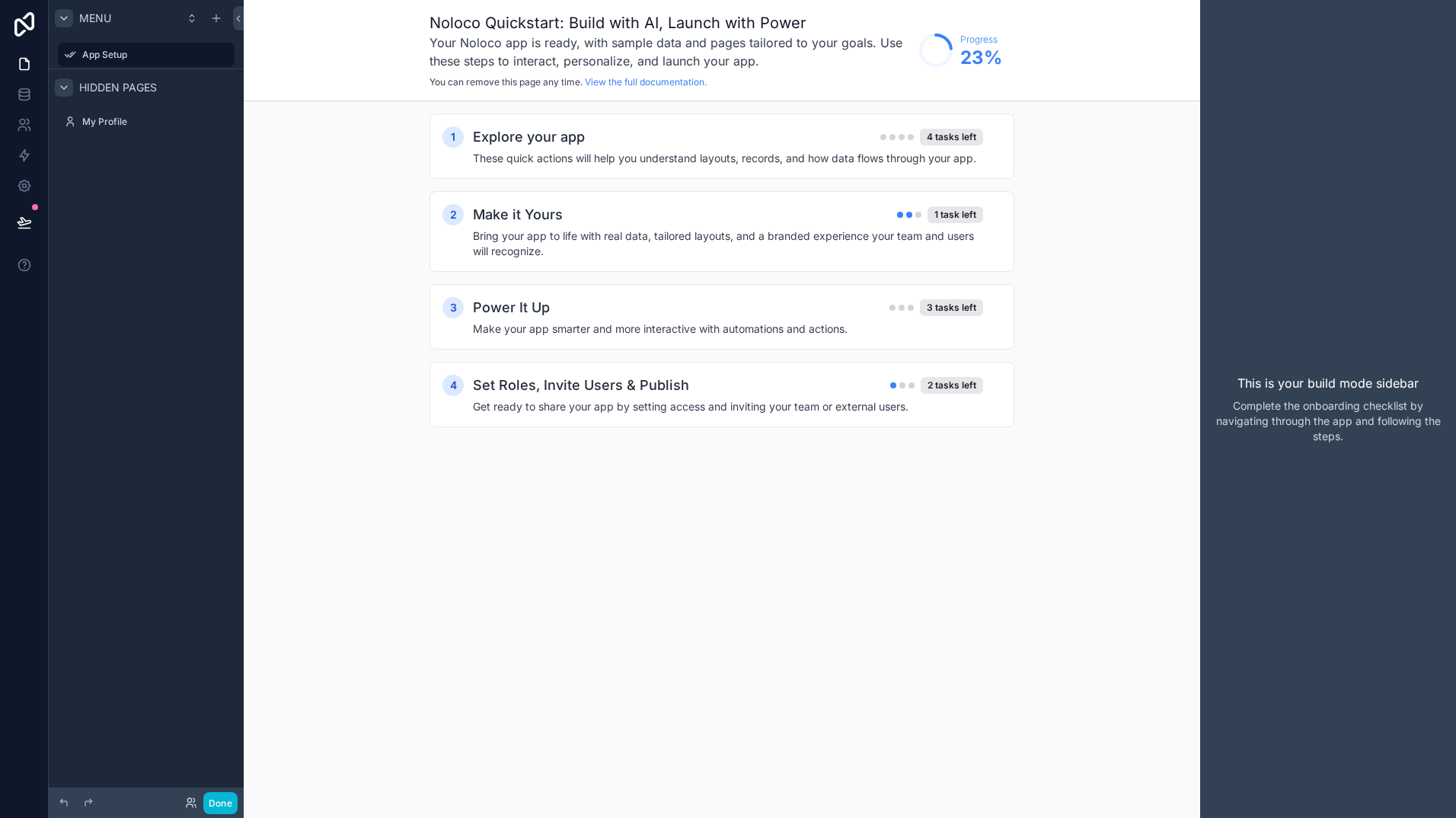
click at [64, 22] on icon "scrollable content" at bounding box center [63, 18] width 13 height 13
click at [65, 55] on icon "scrollable content" at bounding box center [70, 54] width 13 height 13
click at [366, 434] on div "1 Explore your app 4 tasks left These quick actions will help you understand la…" at bounding box center [722, 285] width 956 height 368
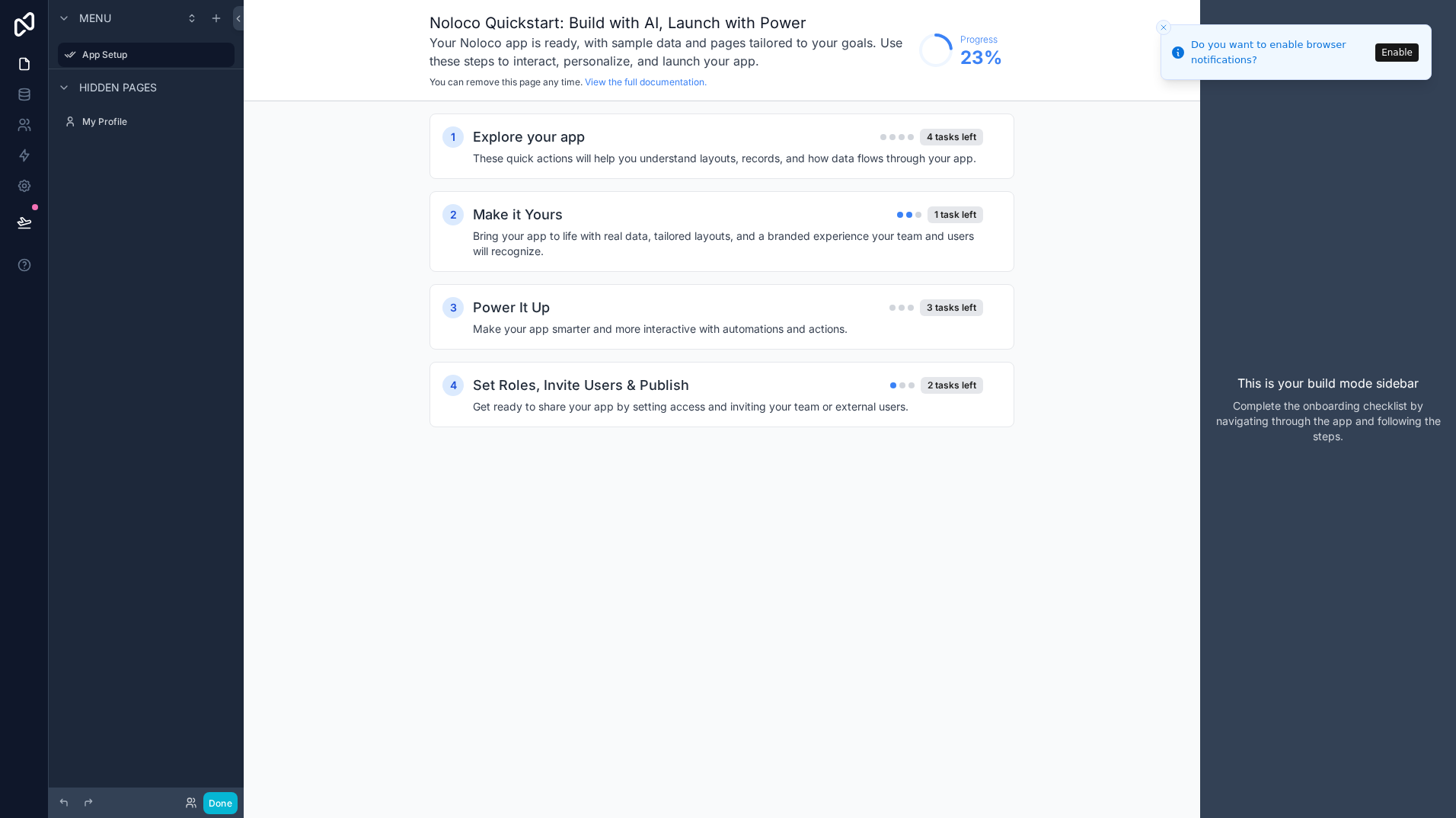
click at [1159, 25] on button "Close toast" at bounding box center [1164, 28] width 15 height 15
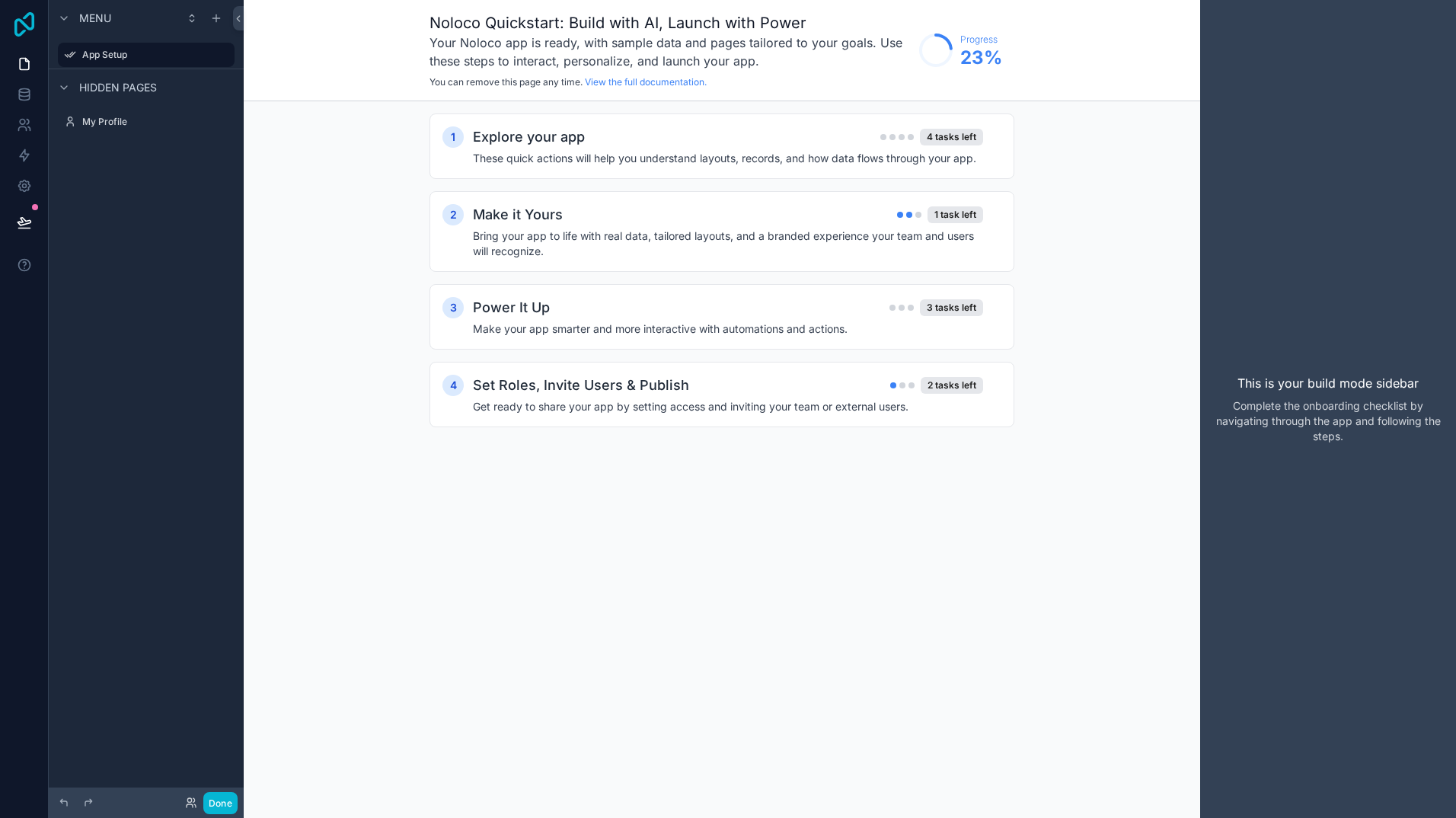
click at [23, 33] on icon at bounding box center [24, 24] width 20 height 24
